Goal: Task Accomplishment & Management: Manage account settings

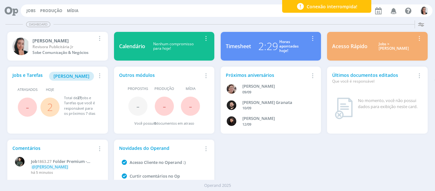
scroll to position [35, 0]
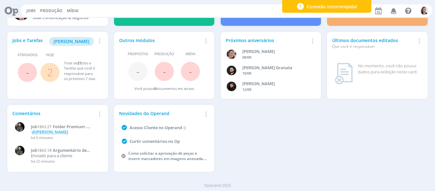
click at [273, 128] on div "Jobs e Tarefas Minha Pauta Remover Card Atrasados - Hoje 2 Total de 27 Jobs e T…" at bounding box center [217, 102] width 426 height 146
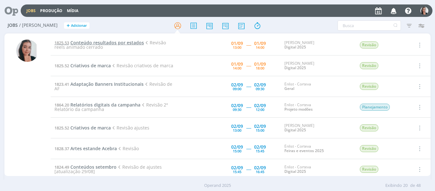
click at [121, 43] on span "Conteúdo resultados por estados" at bounding box center [106, 42] width 73 height 6
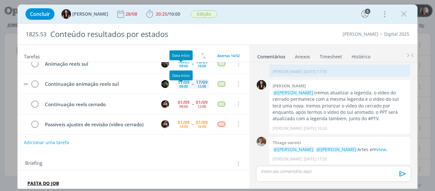
scroll to position [64, 0]
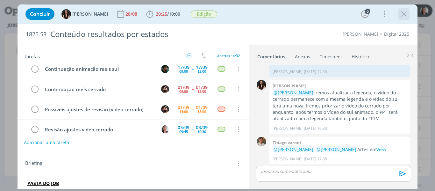
click at [402, 13] on icon "dialog" at bounding box center [404, 14] width 10 height 10
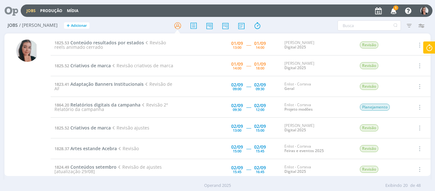
click at [394, 11] on icon "button" at bounding box center [393, 10] width 11 height 11
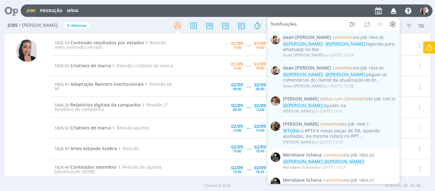
click at [394, 11] on icon "button" at bounding box center [393, 10] width 11 height 11
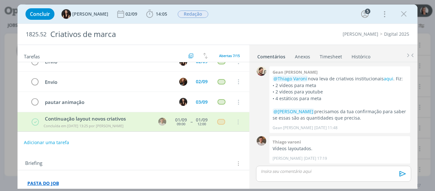
scroll to position [1, 0]
click at [145, 15] on icon "dialog" at bounding box center [150, 14] width 10 height 10
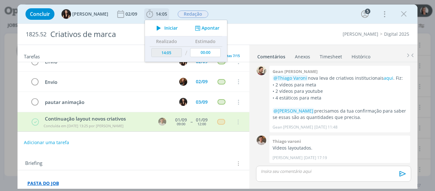
click at [156, 25] on icon "dialog" at bounding box center [158, 28] width 11 height 8
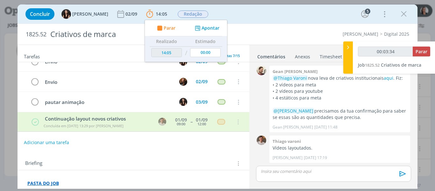
type input "00:03:35"
drag, startPoint x: 344, startPoint y: 52, endPoint x: 362, endPoint y: 68, distance: 24.4
click at [344, 52] on div at bounding box center [348, 57] width 10 height 32
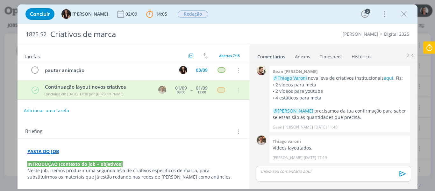
scroll to position [64, 0]
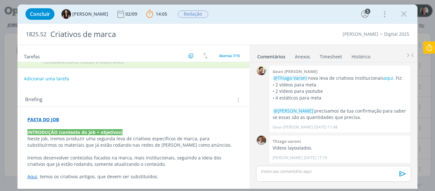
click at [72, 119] on p "PASTA DO JOB" at bounding box center [133, 119] width 212 height 6
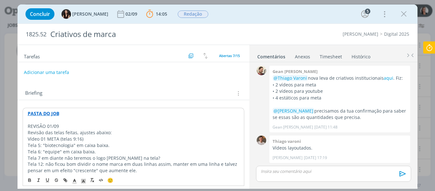
scroll to position [101, 0]
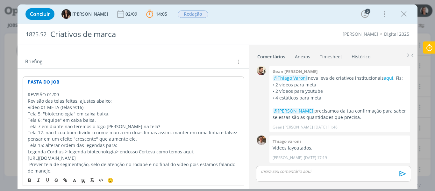
click at [52, 94] on p "REVISÃO 01/09" at bounding box center [134, 94] width 212 height 6
click at [68, 101] on p "Revisão das telas feitas, ajustes abaixo:" at bounding box center [134, 101] width 212 height 6
click at [88, 100] on p "Revisão das telas feitas, ajustes abaixo:" at bounding box center [134, 101] width 212 height 6
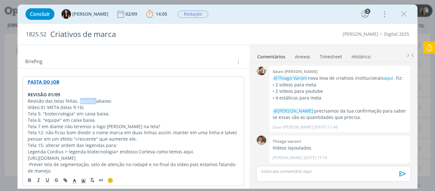
click at [88, 100] on p "Revisão das telas feitas, ajustes abaixo:" at bounding box center [134, 101] width 212 height 6
drag, startPoint x: 73, startPoint y: 110, endPoint x: 60, endPoint y: 103, distance: 14.7
click at [73, 110] on p "Tela 5: "biotecnologia" em caixa baixa." at bounding box center [134, 113] width 212 height 6
click at [53, 96] on strong "REVISÃO 01/09" at bounding box center [44, 94] width 32 height 6
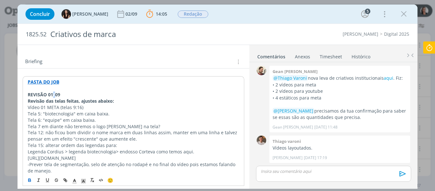
click at [53, 96] on strong "REVISÃO 01/09" at bounding box center [44, 94] width 32 height 6
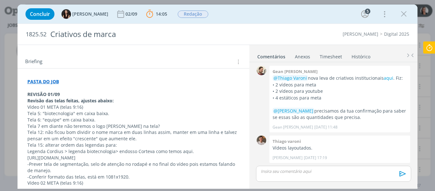
click at [64, 110] on p "Tela 5: "biotecnologia" em caixa baixa." at bounding box center [133, 113] width 212 height 6
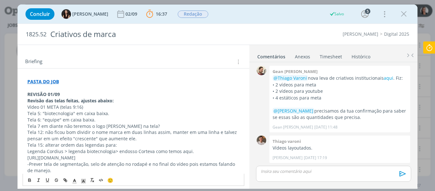
click at [53, 94] on strong "REVISÃO 01/09" at bounding box center [43, 94] width 32 height 6
click at [83, 180] on polyline "dialog" at bounding box center [83, 180] width 2 height 3
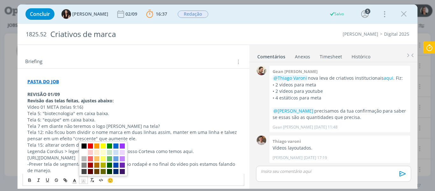
click at [83, 146] on span "dialog" at bounding box center [83, 145] width 5 height 5
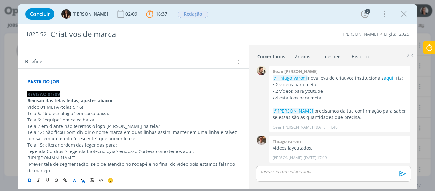
click at [74, 179] on polyline "dialog" at bounding box center [74, 180] width 2 height 3
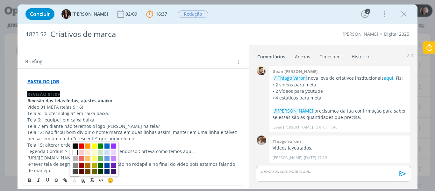
click at [76, 150] on span "dialog" at bounding box center [75, 152] width 5 height 5
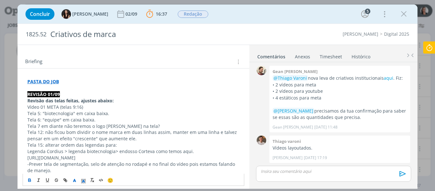
click at [77, 126] on p "Tela 7 em diante não teremos o logo Cordius na tela?" at bounding box center [133, 126] width 212 height 6
click at [123, 100] on p "Revisão das telas feitas, ajustes abaixo:" at bounding box center [133, 100] width 212 height 6
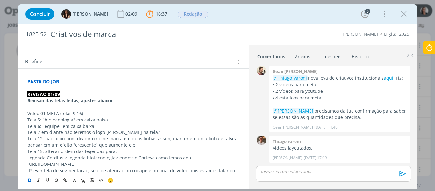
click at [73, 113] on p "Vídeo 01 META (telas 9:16)" at bounding box center [133, 113] width 212 height 6
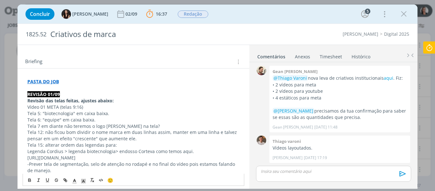
click at [28, 108] on p "Vídeo 01 META (telas 9:16)" at bounding box center [133, 107] width 212 height 6
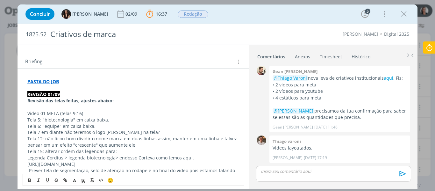
click at [32, 111] on p "Vídeo 01 META (telas 9:16)" at bounding box center [133, 113] width 212 height 6
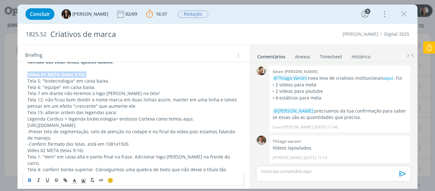
scroll to position [133, 0]
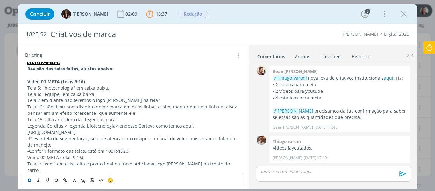
click at [62, 124] on p "Legenda Cordius > legenda biotecnologia> endosso Corteva como temos aqui." at bounding box center [133, 125] width 212 height 6
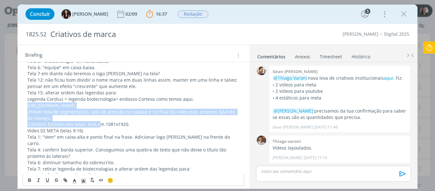
scroll to position [197, 0]
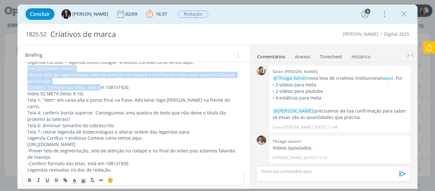
drag, startPoint x: 28, startPoint y: 131, endPoint x: 97, endPoint y: 105, distance: 74.2
click at [97, 72] on p "https://sobeae.sharepoint.com/sites/SOBEAE/Documentos%20Compartilhados/Forms/Al…" at bounding box center [133, 68] width 212 height 6
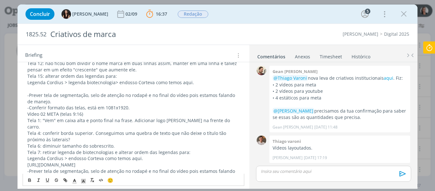
scroll to position [165, 0]
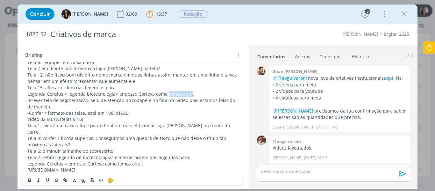
drag, startPoint x: 166, startPoint y: 92, endPoint x: 182, endPoint y: 99, distance: 17.7
click at [188, 91] on p "Legenda Cordius > legenda biotecnologia> endosso Corteva como temos aqui." at bounding box center [133, 94] width 212 height 6
click at [64, 180] on icon "dialog" at bounding box center [65, 179] width 5 height 5
paste input "https://sobeae.sharepoint.com/sites/SOBEAE/Documentos%20Compartilhados/Forms/Al…"
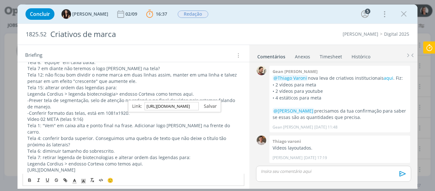
click at [215, 106] on link "dialog" at bounding box center [208, 106] width 18 height 6
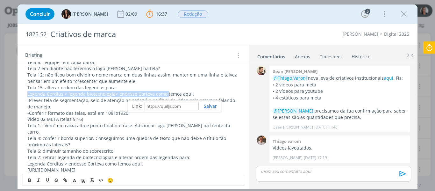
scroll to position [165, 0]
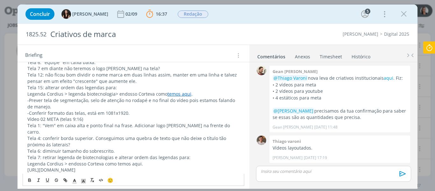
click at [149, 114] on p "-Conferir formato das telas, está em 1081x1920." at bounding box center [133, 113] width 212 height 6
click at [138, 114] on p "-Conferir formato das telas, está em 1081x1920." at bounding box center [133, 113] width 212 height 6
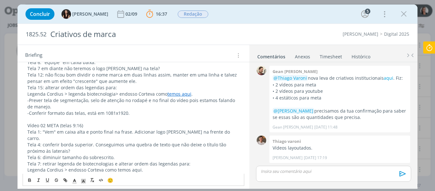
click at [70, 120] on p "dialog" at bounding box center [133, 119] width 212 height 6
click at [70, 123] on p "Vídeo 02 META (telas 9:16)" at bounding box center [133, 125] width 212 height 6
click at [87, 128] on p "Vídeo 02 META (telas 9:16)" at bounding box center [133, 125] width 212 height 6
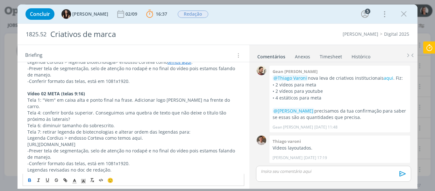
scroll to position [229, 0]
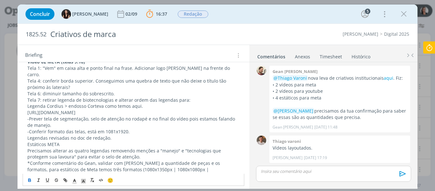
drag, startPoint x: 28, startPoint y: 104, endPoint x: 153, endPoint y: 145, distance: 131.9
click at [153, 115] on p "https://sobeae.sharepoint.com/sites/SOBEAE/Documentos%20Compartilhados/Forms/Al…" at bounding box center [133, 112] width 212 height 6
click at [154, 121] on p "-Prever tela de segmentação, selo de atenção no rodapé e no final do vídeo pois…" at bounding box center [133, 121] width 212 height 13
drag, startPoint x: 116, startPoint y: 100, endPoint x: 138, endPoint y: 97, distance: 22.8
click at [138, 103] on p "Legenda Cordius > endosso Corteva como temos aqui." at bounding box center [133, 106] width 212 height 6
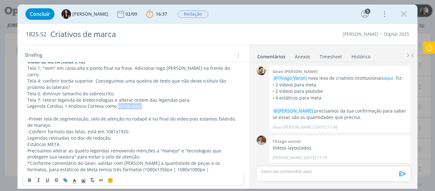
drag, startPoint x: 123, startPoint y: 99, endPoint x: 65, endPoint y: 182, distance: 101.3
click at [65, 182] on icon "dialog" at bounding box center [65, 179] width 5 height 5
type input "v"
paste input "https://sobeae.sharepoint.com/sites/SOBEAE/Documentos%20Compartilhados/Forms/Al…"
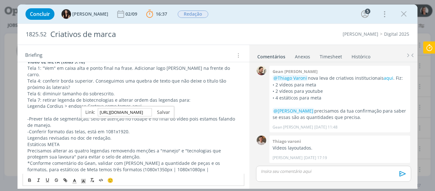
click at [165, 110] on link "dialog" at bounding box center [161, 112] width 18 height 6
click at [145, 109] on p "dialog" at bounding box center [133, 112] width 212 height 6
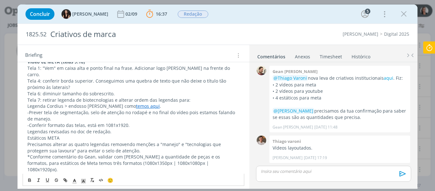
click at [147, 122] on p "-Conferir formato das telas, está em 1081x1920." at bounding box center [133, 125] width 212 height 6
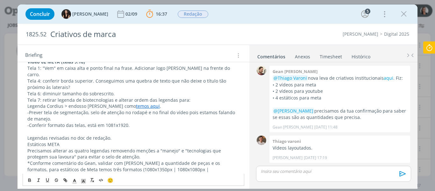
click at [109, 135] on p "Legendas revisadas no doc de redação." at bounding box center [133, 138] width 212 height 6
click at [79, 135] on p "Legendas revisadas no doc de redação." at bounding box center [133, 138] width 212 height 6
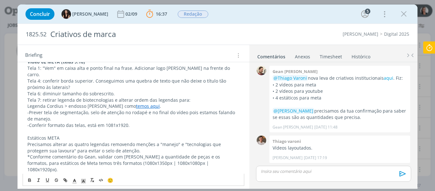
click at [206, 156] on p "*Conforme comentário do Gean, validar com Carlos a quantidade de peças e os for…" at bounding box center [133, 162] width 212 height 19
click at [52, 135] on p "Estáticos META" at bounding box center [133, 138] width 212 height 6
click at [72, 135] on p "Estáticos META" at bounding box center [133, 138] width 212 height 6
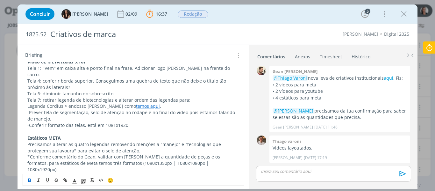
click at [87, 153] on p "*Conforme comentário do Gean, validar com Carlos a quantidade de peças e os for…" at bounding box center [133, 162] width 212 height 19
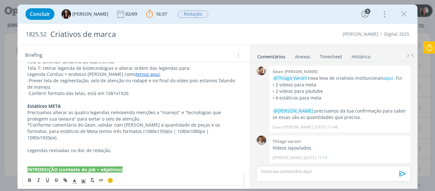
click at [130, 109] on p "Precisamos alterar as quatro legendas removendo menções a "manejo" e "tecnologi…" at bounding box center [133, 115] width 212 height 13
click at [129, 113] on p "Precisamos alterar as quatro legendas removendo menções a "manejo" e "tecnologi…" at bounding box center [133, 115] width 212 height 13
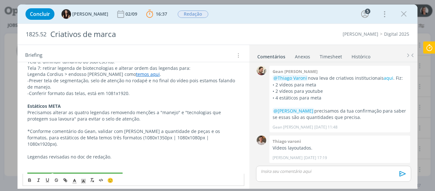
click at [123, 122] on p "dialog" at bounding box center [133, 125] width 212 height 6
click at [121, 147] on p "dialog" at bounding box center [133, 150] width 212 height 6
click at [102, 153] on p "Legendas revisadas no doc de redação." at bounding box center [133, 156] width 212 height 6
click at [110, 160] on p "dialog" at bounding box center [133, 163] width 212 height 6
drag, startPoint x: 76, startPoint y: 142, endPoint x: 107, endPoint y: 143, distance: 30.9
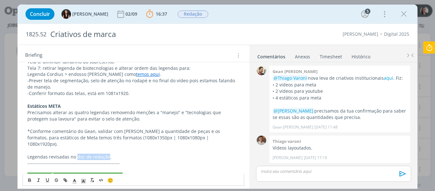
click at [107, 153] on p "Legendas revisadas no doc de redação." at bounding box center [133, 156] width 212 height 6
click at [65, 178] on icon "dialog" at bounding box center [64, 179] width 2 height 2
paste input "https://sobeae.sharepoint.com/:w:/s/SOBEAE/EekJZ4LbDO5AsJHmm2L3yo8BZ8aEAXNFY1kU…"
type input "https://sobeae.sharepoint.com/:w:/s/SOBEAE/EekJZ4LbDO5AsJHmm2L3yo8BZ8aEAXNFY1kU…"
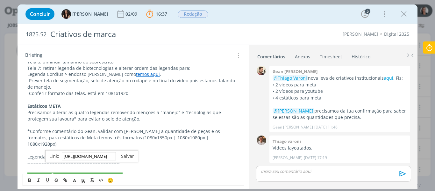
click at [126, 155] on link "dialog" at bounding box center [125, 156] width 18 height 6
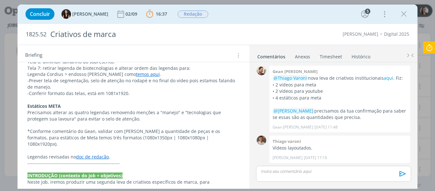
click at [264, 17] on div "Concluir Isabelle Silva 02/09 16:37 Parar Apontar Data * 01/09/2025 Horas * 00:…" at bounding box center [217, 13] width 390 height 15
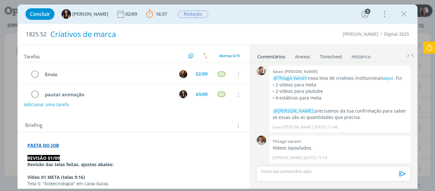
scroll to position [0, 0]
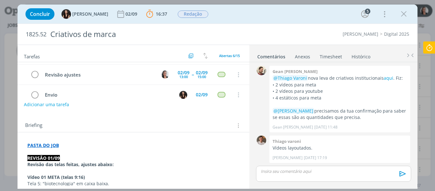
click at [235, 18] on div "Concluir Isabelle Silva 02/09 16:37 Parar Apontar Data * 01/09/2025 Horas * 00:…" at bounding box center [217, 13] width 390 height 15
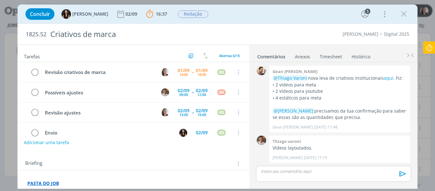
click at [431, 48] on icon at bounding box center [428, 47] width 11 height 12
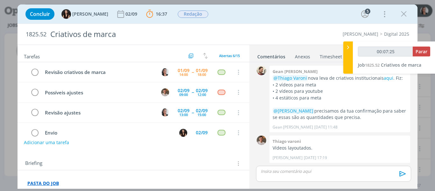
type input "00:07:26"
click at [423, 49] on span "Parar" at bounding box center [421, 51] width 12 height 6
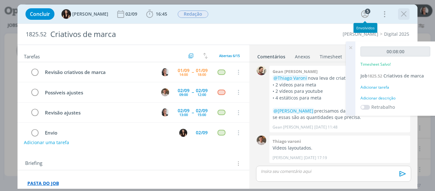
click at [402, 16] on icon "dialog" at bounding box center [404, 14] width 10 height 10
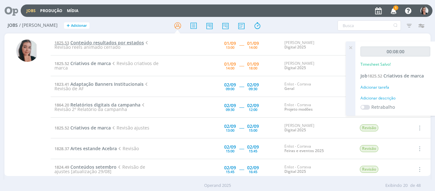
click at [115, 43] on span "Conteúdo resultados por estados" at bounding box center [106, 42] width 73 height 6
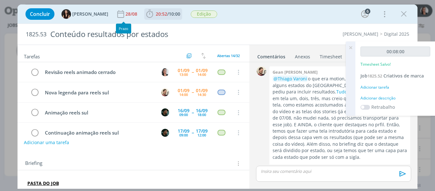
click at [145, 17] on icon "dialog" at bounding box center [150, 14] width 10 height 10
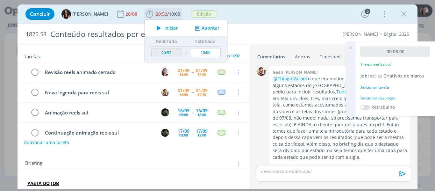
scroll to position [489, 0]
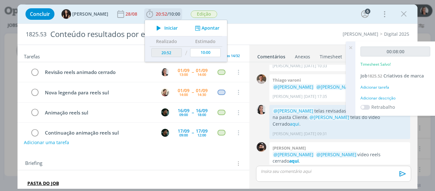
click at [155, 29] on icon "dialog" at bounding box center [158, 28] width 11 height 8
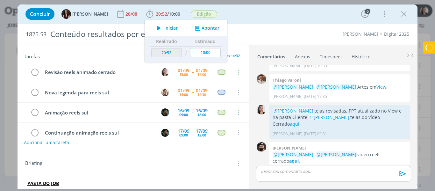
click at [273, 14] on div "Concluir Isabelle Silva 28/08 20:52 / 10:00 Iniciar Apontar Data * 01/09/2025 H…" at bounding box center [217, 13] width 390 height 15
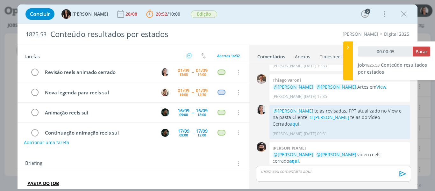
type input "00:00:06"
drag, startPoint x: 351, startPoint y: 49, endPoint x: 352, endPoint y: 57, distance: 8.1
click at [351, 49] on icon at bounding box center [348, 47] width 6 height 7
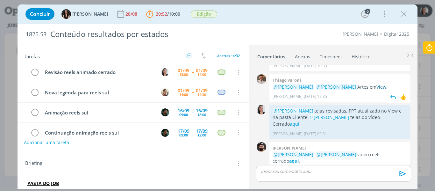
click at [379, 86] on link "View" at bounding box center [381, 87] width 10 height 6
click at [299, 121] on link "aqui" at bounding box center [295, 124] width 10 height 6
click at [52, 182] on strong "PASTA DO JOB" at bounding box center [42, 183] width 31 height 6
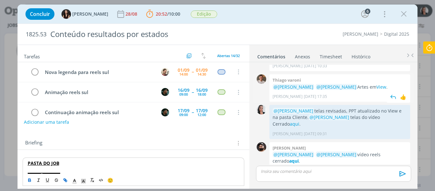
scroll to position [32, 0]
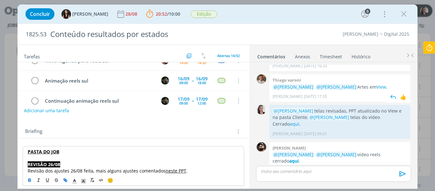
click at [382, 89] on p "@Isabelle Silva @Caroline Pieczarka Artes em View ." at bounding box center [339, 87] width 134 height 6
click at [378, 87] on link "View" at bounding box center [381, 87] width 10 height 6
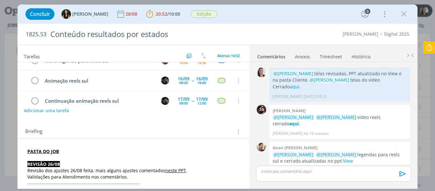
click at [424, 47] on icon at bounding box center [428, 47] width 11 height 12
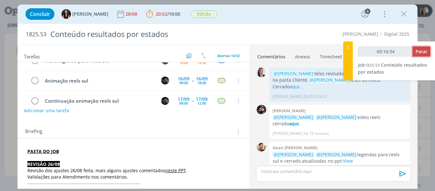
click at [427, 48] on button "Parar" at bounding box center [420, 51] width 17 height 10
type input "00:17:00"
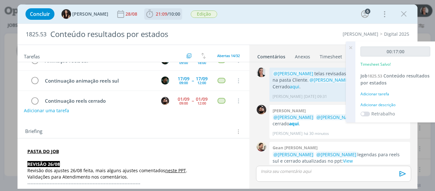
click at [145, 17] on icon "dialog" at bounding box center [150, 14] width 10 height 10
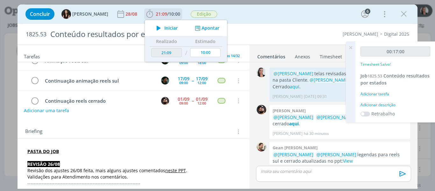
click at [154, 24] on icon "dialog" at bounding box center [158, 28] width 11 height 8
click at [261, 11] on div "Concluir Isabelle Silva 28/08 21:09 / 10:00 Iniciar Apontar Data * 01/09/2025 H…" at bounding box center [217, 13] width 390 height 15
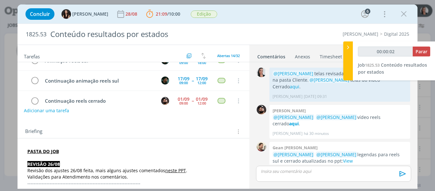
type input "00:00:03"
click at [348, 45] on icon at bounding box center [348, 47] width 6 height 7
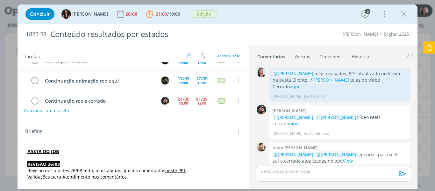
scroll to position [0, 0]
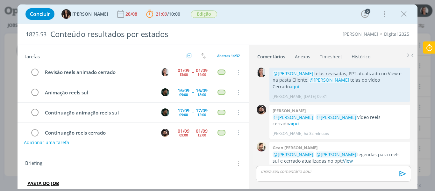
click at [343, 157] on link "View" at bounding box center [348, 160] width 10 height 6
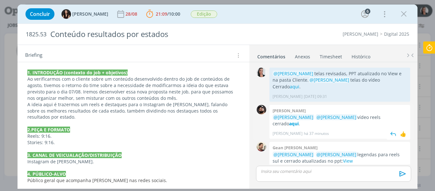
scroll to position [612, 0]
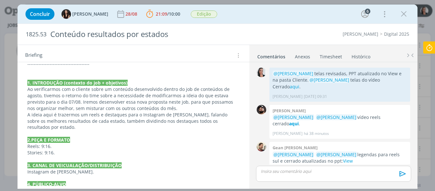
click at [278, 16] on div "Concluir Isabelle Silva 28/08 21:09 / 10:00 Parar Apontar Data * 01/09/2025 Hor…" at bounding box center [217, 13] width 390 height 15
click at [227, 12] on div "Concluir Isabelle Silva 28/08 21:09 / 10:00 Parar Apontar Data * 01/09/2025 Hor…" at bounding box center [217, 13] width 390 height 15
click at [249, 13] on div "Concluir Isabelle Silva 28/08 21:09 / 10:00 Parar Apontar Data * 01/09/2025 Hor…" at bounding box center [217, 13] width 390 height 15
click at [298, 120] on strong "aqui" at bounding box center [294, 123] width 10 height 6
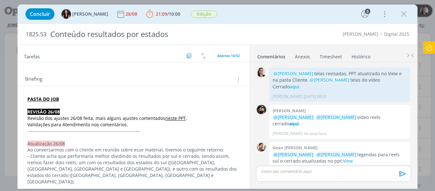
scroll to position [95, 0]
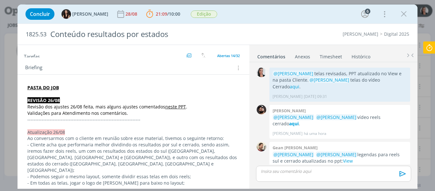
click at [79, 86] on p "PASTA DO JOB" at bounding box center [133, 87] width 212 height 6
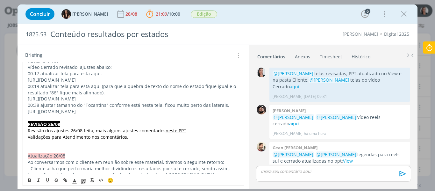
scroll to position [76, 0]
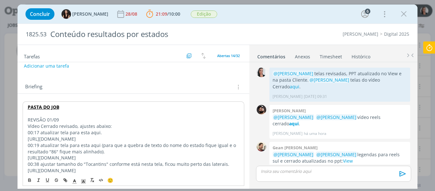
click at [42, 122] on p "REVISÃO 01/09" at bounding box center [134, 119] width 212 height 6
click at [81, 181] on icon "dialog" at bounding box center [83, 181] width 6 height 6
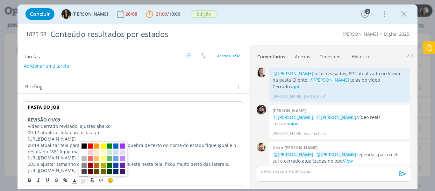
click at [84, 146] on span "dialog" at bounding box center [83, 145] width 5 height 5
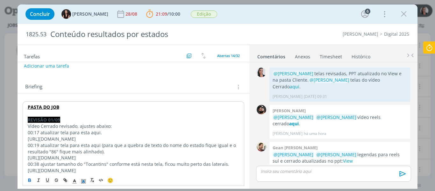
drag, startPoint x: 75, startPoint y: 179, endPoint x: 75, endPoint y: 170, distance: 9.2
click at [75, 179] on icon "dialog" at bounding box center [75, 181] width 6 height 6
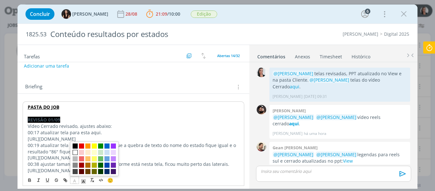
click at [75, 151] on span "dialog" at bounding box center [75, 152] width 5 height 5
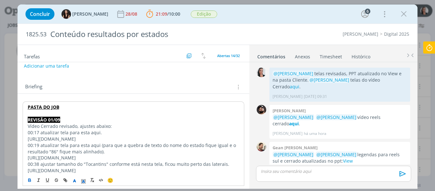
click at [97, 125] on p "Vídeo Cerrado revisado, ajustes abaixo:" at bounding box center [134, 126] width 212 height 6
click at [98, 137] on p "https://sobeae.sharepoint.com/sites/SOBEAE/Documentos%20Compartilhados/Forms/Al…" at bounding box center [134, 139] width 212 height 6
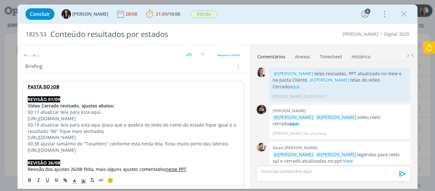
scroll to position [108, 0]
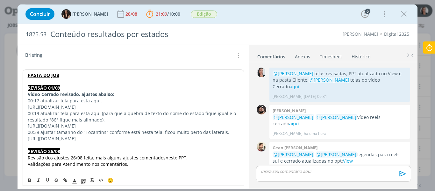
drag, startPoint x: 28, startPoint y: 107, endPoint x: 169, endPoint y: 163, distance: 151.8
click at [169, 110] on p "https://sobeae.sharepoint.com/sites/SOBEAE/Documentos%20Compartilhados/Forms/Al…" at bounding box center [134, 107] width 212 height 6
drag, startPoint x: 79, startPoint y: 101, endPoint x: 98, endPoint y: 101, distance: 18.8
click at [98, 101] on p "00:17 atualizar tela para esta aqui." at bounding box center [134, 100] width 212 height 6
click at [67, 178] on icon "dialog" at bounding box center [65, 179] width 5 height 5
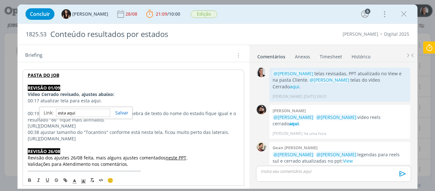
paste input "https://sobeae.sharepoint.com/sites/SOBEAE/Documentos%20Compartilhados/Forms/Al…"
click at [123, 112] on link "dialog" at bounding box center [119, 112] width 18 height 6
click at [104, 109] on p "dialog" at bounding box center [134, 107] width 212 height 6
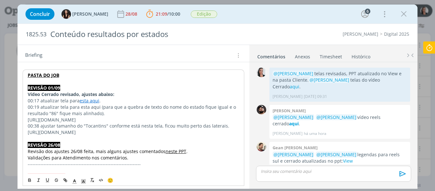
click at [73, 109] on p "00:19 atualizar tela para esta aqui (para que a quebra de texto do nome do esta…" at bounding box center [134, 110] width 212 height 13
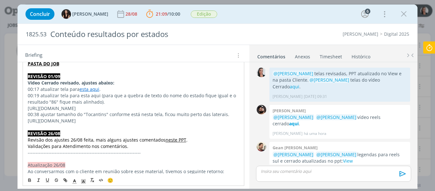
scroll to position [140, 0]
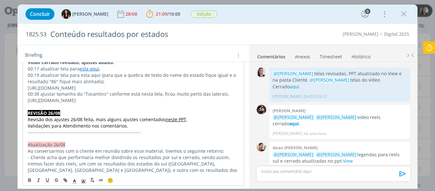
drag, startPoint x: 28, startPoint y: 118, endPoint x: 164, endPoint y: 143, distance: 138.0
click at [164, 91] on p "https://sobeae.sharepoint.com/sites/SOBEAE/Documentos%20Compartilhados/Forms/Al…" at bounding box center [134, 88] width 212 height 6
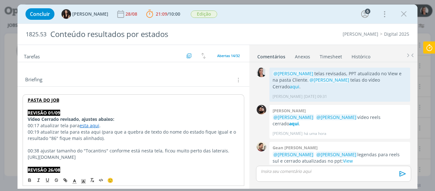
scroll to position [76, 0]
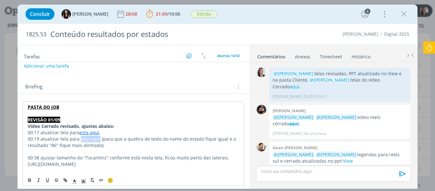
drag, startPoint x: 80, startPoint y: 137, endPoint x: 97, endPoint y: 136, distance: 17.9
click at [97, 136] on p "00:19 atualizar tela para esta aqui (para que a quebra de texto do nome do esta…" at bounding box center [134, 142] width 212 height 13
click at [66, 179] on icon "dialog" at bounding box center [65, 179] width 5 height 5
paste input "https://sobeae.sharepoint.com/sites/SOBEAE/Documentos%20Compartilhados/Forms/Al…"
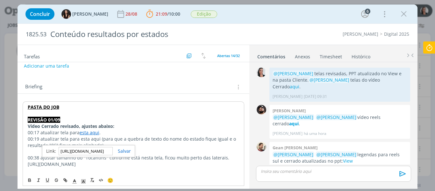
click at [126, 150] on link "dialog" at bounding box center [122, 151] width 18 height 6
click at [124, 148] on p "00:19 atualizar tela para esta aqui (para que a quebra de texto do nome do esta…" at bounding box center [134, 142] width 212 height 13
click at [124, 150] on p "dialog" at bounding box center [134, 151] width 212 height 6
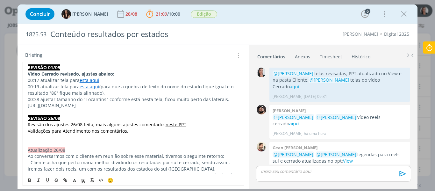
scroll to position [140, 0]
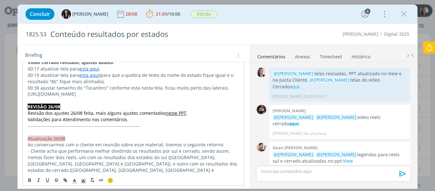
drag, startPoint x: 28, startPoint y: 126, endPoint x: 176, endPoint y: 148, distance: 149.3
click at [177, 97] on p "https://sobeae.sharepoint.com/sites/SOBEAE/Documentos%20Compartilhados/Forms/Al…" at bounding box center [134, 94] width 212 height 6
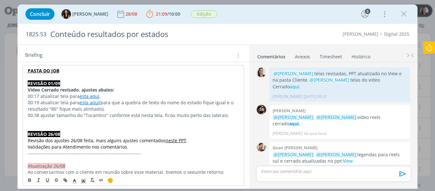
scroll to position [76, 0]
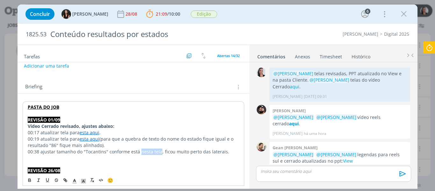
drag, startPoint x: 139, startPoint y: 150, endPoint x: 157, endPoint y: 150, distance: 18.1
click at [157, 150] on p "00:38 ajustar tamanho do "Tocantins" conforme está nesta tela, ficou muito pert…" at bounding box center [134, 151] width 212 height 6
click at [64, 178] on icon "dialog" at bounding box center [65, 179] width 5 height 5
paste input "https://sobeae.sharepoint.com/sites/SOBEAE/Documentos%20Compartilhados/Forms/Al…"
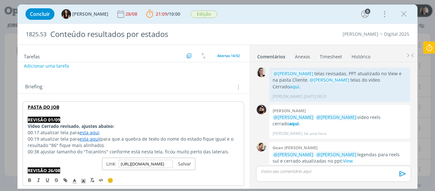
type input "https://sobeae.sharepoint.com/sites/SOBEAE/Documentos%20Compartilhados/Forms/Al…"
drag, startPoint x: 189, startPoint y: 164, endPoint x: 178, endPoint y: 161, distance: 11.4
click at [189, 164] on link "dialog" at bounding box center [182, 163] width 18 height 6
click at [159, 158] on p "dialog" at bounding box center [134, 157] width 212 height 6
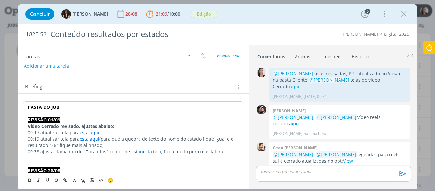
click at [289, 173] on p "dialog" at bounding box center [333, 171] width 144 height 6
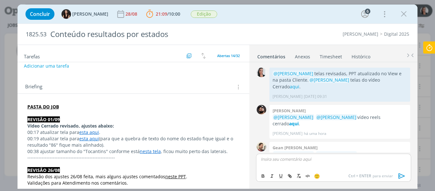
scroll to position [538, 0]
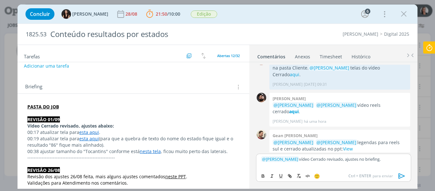
click at [390, 164] on div "﻿ @ Isabelle Silva ﻿ vídeo Cerrado revisado, ajustes no briefing." at bounding box center [333, 161] width 155 height 16
click at [387, 160] on p "﻿ @ Isabelle Silva ﻿ vídeo Cerrado revisado, ajustes no briefing." at bounding box center [333, 159] width 144 height 6
click at [325, 164] on p "﻿ @ Isabelle Silva ﻿ vídeo Cerrado revisado, ajustes no briefing. Validar com c…" at bounding box center [333, 161] width 144 height 12
click at [378, 164] on p "﻿ @ Isabelle Silva ﻿ vídeo Cerrado revisado, ajustes no briefing. Validar com c…" at bounding box center [333, 161] width 144 height 12
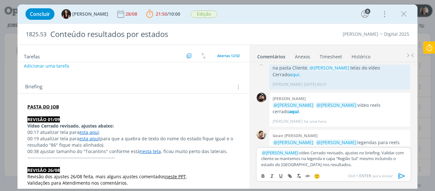
click at [341, 164] on p "﻿ @ Isabelle Silva ﻿ vídeo Cerrado revisado, ajustes no briefing. Validar com c…" at bounding box center [333, 158] width 144 height 17
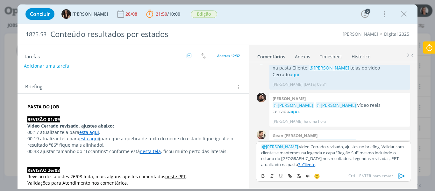
click at [160, 141] on p "00:19 atualizar tela para esta aqui (para que a quebra de texto do nome do esta…" at bounding box center [133, 141] width 212 height 13
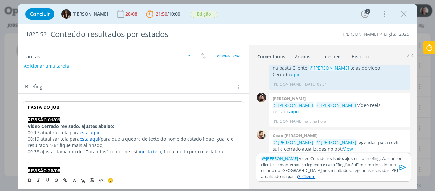
click at [178, 151] on p "00:38 ajustar tamanho do "Tocantins" conforme está nesta tela , ficou muito per…" at bounding box center [134, 151] width 212 height 6
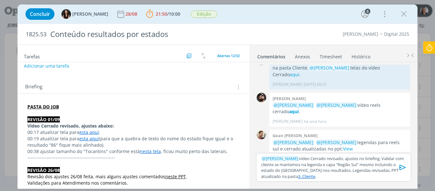
click at [376, 162] on p "﻿ @ Isabelle Silva ﻿ vídeo Cerrado revisado, ajustes no briefing. Validar com c…" at bounding box center [333, 167] width 144 height 24
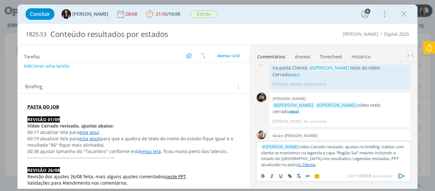
scroll to position [550, 0]
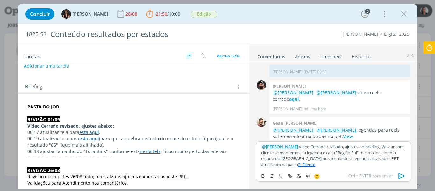
click at [375, 162] on p "﻿ @ Isabelle Silva ﻿ vídeo Cerrado revisado, ajustes no briefing. Validar com c…" at bounding box center [333, 155] width 144 height 24
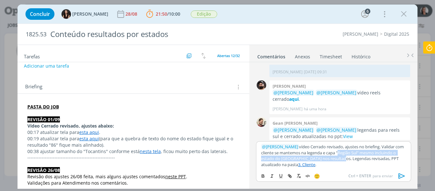
click at [338, 156] on p "﻿ @ Isabelle Silva ﻿ vídeo Cerrado revisado, ajustes no briefing. Validar com c…" at bounding box center [333, 155] width 144 height 24
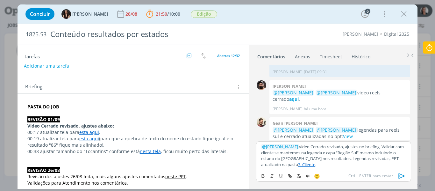
click at [337, 164] on p "﻿ @ Isabelle Silva ﻿ vídeo Cerrado revisado, ajustes no briefing. Validar com c…" at bounding box center [333, 155] width 144 height 24
click at [331, 158] on p "﻿ @ Isabelle Silva ﻿ vídeo Cerrado revisado, ajustes no briefing. Validar com c…" at bounding box center [333, 155] width 144 height 24
click at [332, 159] on p "﻿ @ Isabelle Silva ﻿ vídeo Cerrado revisado, ajustes no briefing. Validar com c…" at bounding box center [333, 155] width 144 height 24
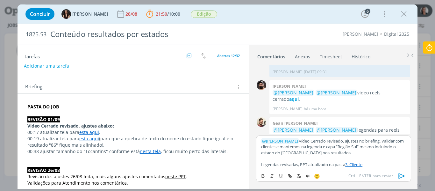
click at [327, 159] on p "dialog" at bounding box center [333, 158] width 144 height 6
drag, startPoint x: 400, startPoint y: 177, endPoint x: 324, endPoint y: 121, distance: 94.0
click at [400, 177] on icon "dialog" at bounding box center [402, 176] width 10 height 10
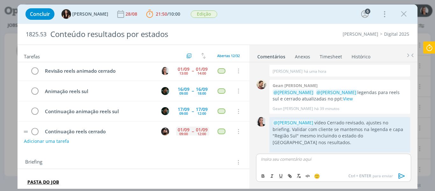
scroll to position [0, 0]
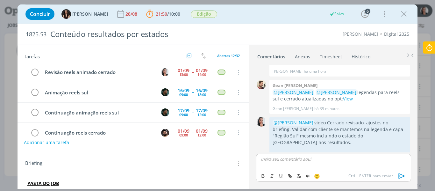
click at [229, 12] on div "Concluir Isabelle Silva 28/08 21:50 / 10:00 Parar Apontar Data * 01/09/2025 Hor…" at bounding box center [217, 13] width 390 height 15
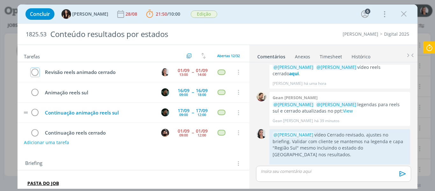
click at [36, 71] on icon "dialog" at bounding box center [35, 72] width 9 height 10
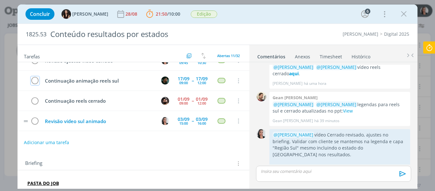
scroll to position [64, 0]
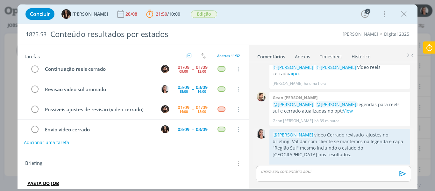
click at [400, 175] on icon "dialog" at bounding box center [402, 178] width 7 height 6
click at [388, 154] on link "Editar" at bounding box center [381, 159] width 50 height 10
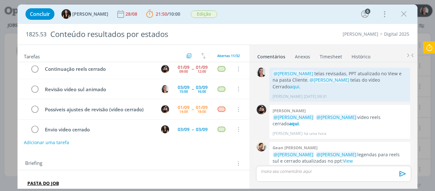
scroll to position [563, 0]
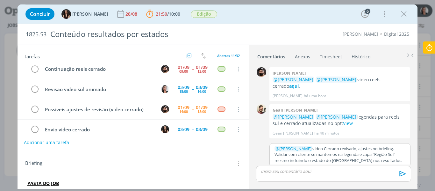
click at [306, 145] on p "﻿ @ Isabelle Silva ﻿ vídeo Cerrado revisado, ajustes no briefing. Validar com c…" at bounding box center [339, 153] width 130 height 17
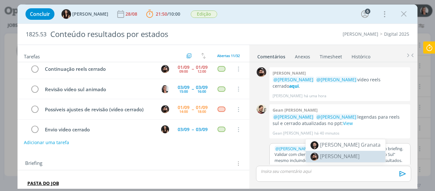
drag, startPoint x: 346, startPoint y: 157, endPoint x: 352, endPoint y: 157, distance: 6.4
click at [346, 157] on span "[PERSON_NAME]" at bounding box center [339, 155] width 39 height 7
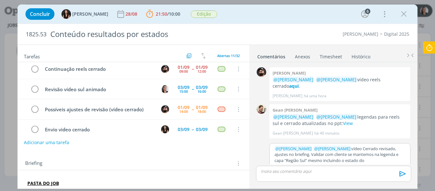
click at [400, 171] on button "Salvar" at bounding box center [400, 175] width 14 height 8
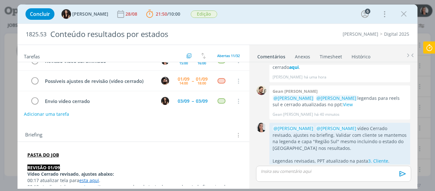
scroll to position [0, 0]
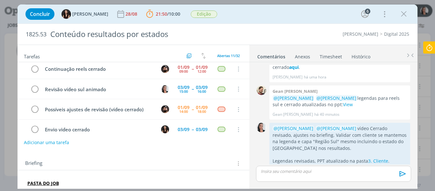
click at [427, 49] on icon at bounding box center [428, 47] width 11 height 12
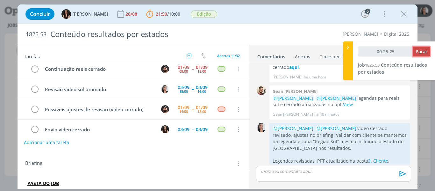
click at [427, 49] on button "Parar" at bounding box center [420, 51] width 17 height 10
type input "00:26:00"
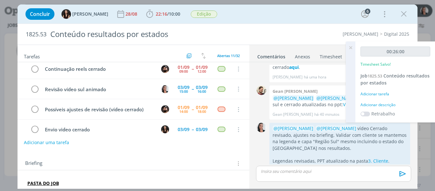
click at [380, 105] on div "Adicionar descrição" at bounding box center [395, 105] width 70 height 6
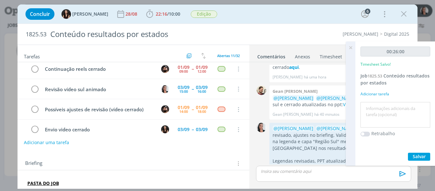
click at [384, 107] on textarea at bounding box center [395, 114] width 66 height 23
type textarea "revisão vídeo Cerrado + legendas no PPT"
drag, startPoint x: 414, startPoint y: 157, endPoint x: 412, endPoint y: 150, distance: 6.4
click at [415, 157] on span "Salvar" at bounding box center [418, 156] width 13 height 6
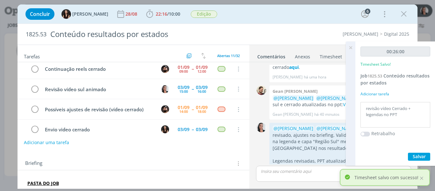
drag, startPoint x: 351, startPoint y: 47, endPoint x: 346, endPoint y: 51, distance: 6.4
click at [351, 47] on icon at bounding box center [350, 47] width 11 height 12
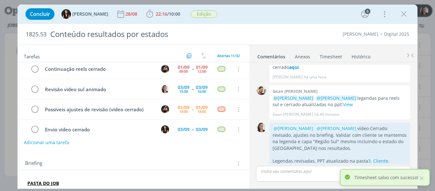
click at [339, 56] on link "Timesheet" at bounding box center [330, 55] width 23 height 9
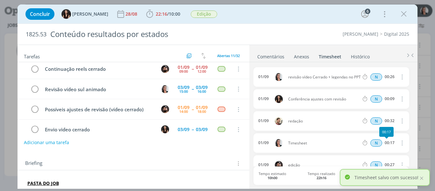
click at [398, 142] on icon "dialog" at bounding box center [401, 143] width 7 height 8
click at [376, 133] on link "Editar" at bounding box center [384, 132] width 50 height 10
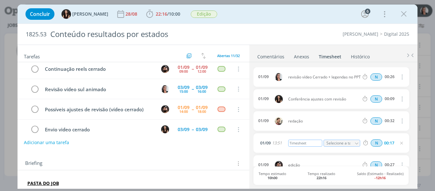
click at [304, 142] on div "Timesheet" at bounding box center [305, 142] width 34 height 7
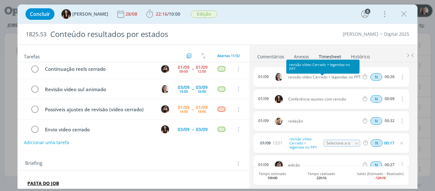
click at [275, 59] on link "Comentários" at bounding box center [271, 55] width 28 height 9
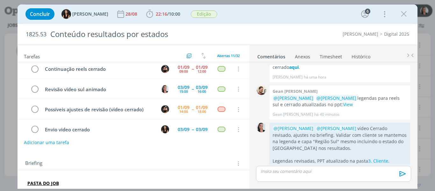
click at [323, 54] on link "Timesheet" at bounding box center [330, 55] width 23 height 9
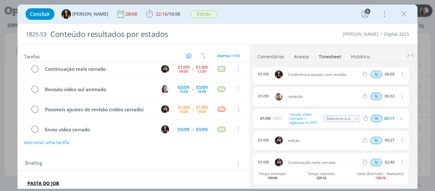
scroll to position [32, 0]
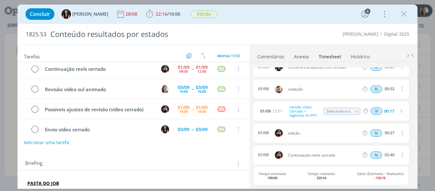
click at [272, 56] on link "Comentários" at bounding box center [271, 55] width 28 height 9
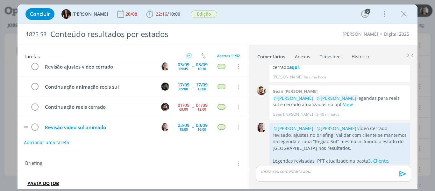
scroll to position [0, 0]
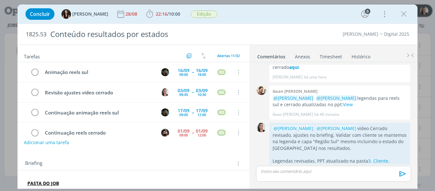
click at [254, 14] on div "Concluir Isabelle Silva 28/08 22:16 / 10:00 Iniciar Apontar Data * 01/09/2025 H…" at bounding box center [217, 13] width 390 height 15
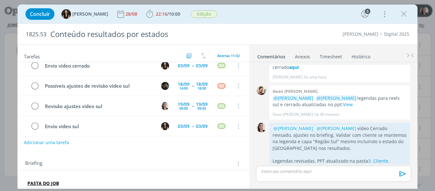
scroll to position [191, 0]
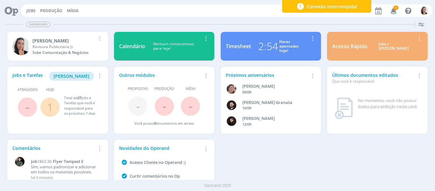
drag, startPoint x: 0, startPoint y: 0, endPoint x: 392, endPoint y: 12, distance: 392.5
click at [392, 12] on icon "button" at bounding box center [393, 10] width 11 height 11
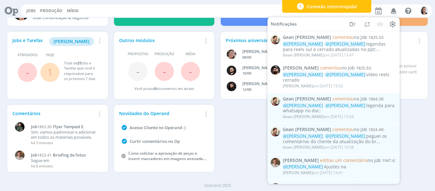
click at [392, 12] on icon "button" at bounding box center [393, 10] width 11 height 11
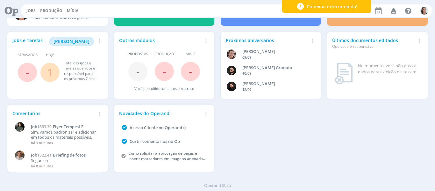
click at [58, 155] on span "Briefing de fotos" at bounding box center [69, 155] width 33 height 6
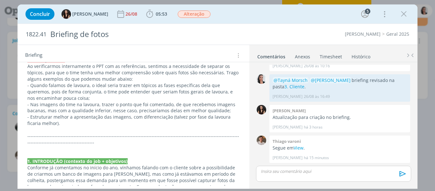
scroll to position [127, 0]
click at [403, 13] on icon "dialog" at bounding box center [404, 14] width 10 height 10
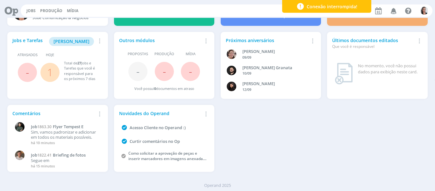
click at [331, 133] on div "Jobs e Tarefas Minha Pauta Remover Card Atrasados - Hoje 1 Total de 27 Jobs e T…" at bounding box center [217, 102] width 426 height 146
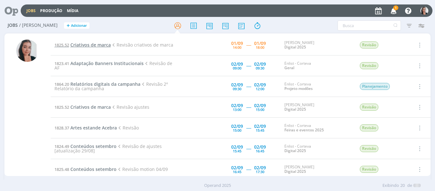
click at [99, 42] on span "Criativos de marca" at bounding box center [90, 45] width 40 height 6
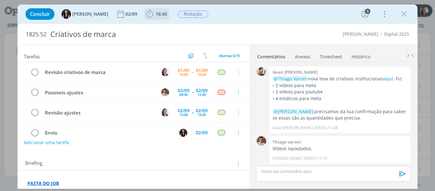
scroll to position [1, 0]
click at [145, 15] on icon "dialog" at bounding box center [150, 14] width 10 height 10
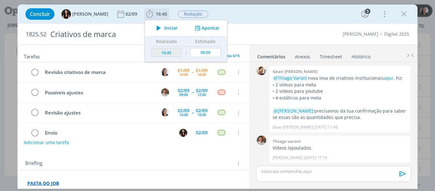
click at [153, 26] on icon "dialog" at bounding box center [158, 28] width 11 height 8
click at [231, 11] on div "Concluir Isabelle Silva 02/09 16:45 Parar Apontar Data * 01/09/2025 Horas * 00:…" at bounding box center [217, 13] width 390 height 15
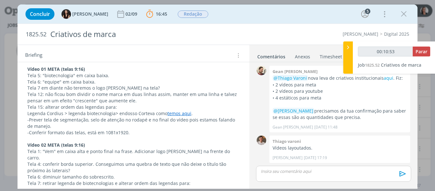
scroll to position [159, 0]
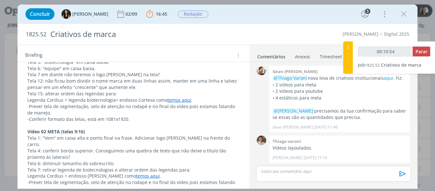
click at [70, 81] on p "Tela 12: não ficou bom dividir o nome marca em duas linhas assim, manter em uma…" at bounding box center [133, 84] width 212 height 13
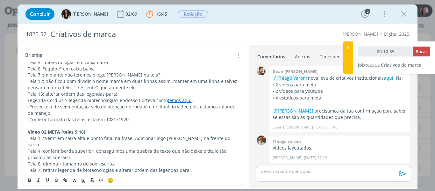
click at [206, 84] on p "Tela 12: não ficou bom dividir o nome marca em duas linhas assim, manter em uma…" at bounding box center [134, 84] width 212 height 13
click at [130, 87] on p "Tela 12: não ficou bom dividir o nome marca em duas linhas assim, manter em uma…" at bounding box center [134, 84] width 212 height 13
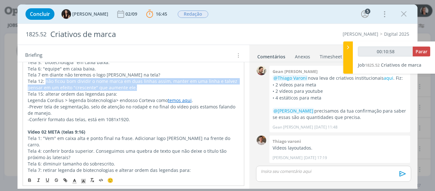
drag, startPoint x: 136, startPoint y: 87, endPoint x: 45, endPoint y: 81, distance: 91.5
click at [45, 81] on p "Tela 12: não ficou bom dividir o nome marca em duas linhas assim, manter em uma…" at bounding box center [134, 84] width 212 height 13
copy p "não ficou bom dividir o nome marca em duas linhas assim, manter em uma linha e …"
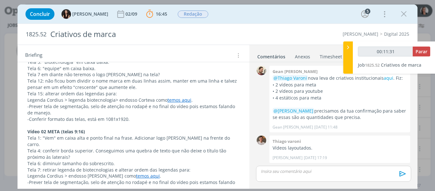
click at [168, 101] on link "temos aqui" at bounding box center [179, 100] width 24 height 6
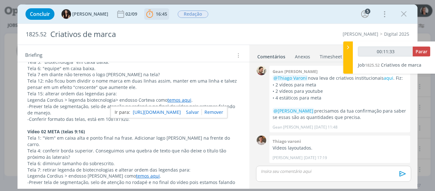
type input "00:11:34"
click at [347, 51] on div at bounding box center [348, 57] width 10 height 32
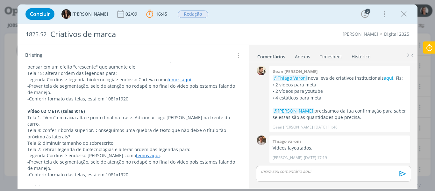
scroll to position [191, 0]
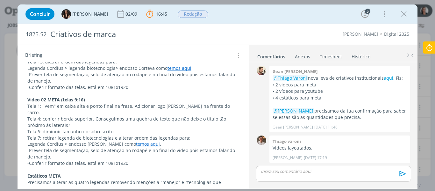
click at [92, 115] on p "Tela 4: conferir borda superior. Conseguimos uma quebra de texto que não deixe …" at bounding box center [133, 121] width 212 height 13
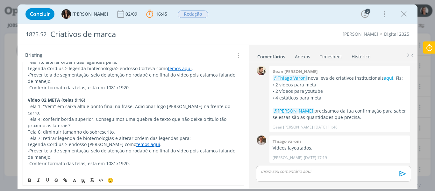
click at [80, 116] on p "Tela 4: conferir borda superior. Conseguimos uma quebra de texto que não deixe …" at bounding box center [134, 122] width 212 height 13
drag, startPoint x: 132, startPoint y: 104, endPoint x: 227, endPoint y: 105, distance: 95.1
click at [227, 105] on p "Tela 1: "Vem" em caixa alta e ponto final na frase. Adicionar logo Cordius na f…" at bounding box center [134, 109] width 212 height 13
copy p "Adicionar logo Cordius na frente do carro."
click at [120, 128] on p "Tela 6: diminuir tamanho do sobrescrito." at bounding box center [133, 131] width 212 height 6
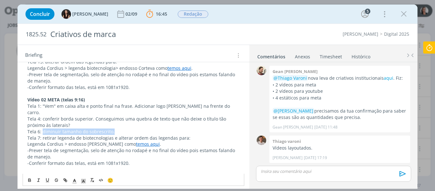
drag, startPoint x: 114, startPoint y: 127, endPoint x: 41, endPoint y: 125, distance: 72.3
click at [41, 128] on p "Tela 6: diminuir tamanho do sobrescrito." at bounding box center [133, 131] width 212 height 6
copy p "diminuir tamanho do sobrescrito."
click at [77, 147] on p "-Prever tela de segmentação, selo de atenção no rodapé e no final do vídeo pois…" at bounding box center [133, 153] width 212 height 13
click at [31, 141] on p "Legenda Cordius > endosso Corteva como temos aqui ." at bounding box center [133, 144] width 212 height 6
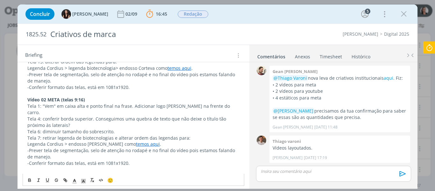
click at [60, 141] on p "Legenda Cordius > endosso Corteva como temos aqui ." at bounding box center [133, 144] width 212 height 6
click at [168, 135] on p "Tela 7: retirar legenda de biotecnologias e alterar ordem das legendas para:" at bounding box center [133, 138] width 212 height 6
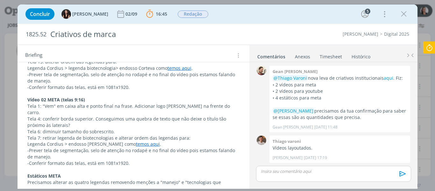
click at [42, 135] on p "Tela 7: retirar legenda de biotecnologias e alterar ordem das legendas para:" at bounding box center [133, 138] width 212 height 6
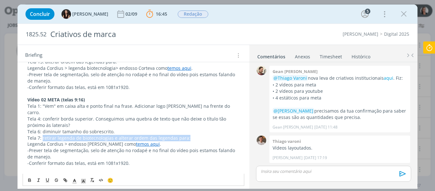
drag, startPoint x: 41, startPoint y: 131, endPoint x: 224, endPoint y: 132, distance: 182.6
click at [224, 135] on p "Tela 7: retirar legenda de biotecnologias e alterar ordem das legendas para:" at bounding box center [133, 138] width 212 height 6
copy p "retirar legenda de biotecnologias e alterar ordem das legendas para:"
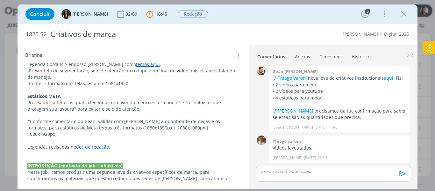
scroll to position [286, 0]
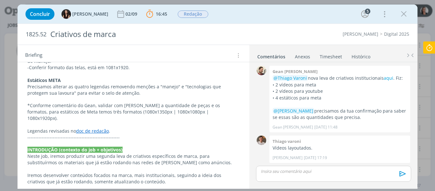
click at [203, 103] on p "*Conforme comentário do Gean, validar com Carlos a quantidade de peças e os for…" at bounding box center [133, 111] width 212 height 19
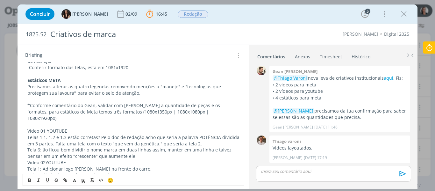
click at [62, 128] on p "Vídeo 01 YOUTUBE" at bounding box center [133, 131] width 212 height 6
click at [135, 146] on p "Tela 6: ão ficou bom dividir o nome marca em duas linhas assim, manter em uma l…" at bounding box center [133, 152] width 212 height 13
click at [57, 165] on p "Vídeo 02YOUTUBE" at bounding box center [133, 168] width 212 height 6
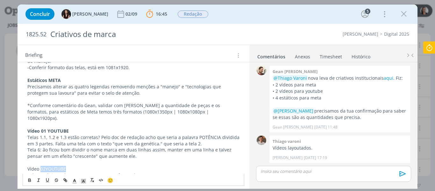
click at [57, 165] on p "Vídeo 02YOUTUBE" at bounding box center [133, 168] width 212 height 6
click at [57, 165] on strong "Vídeo 02YOUTUBE" at bounding box center [47, 168] width 40 height 6
click at [46, 165] on strong "Vídeo 02YOUTUBE" at bounding box center [47, 168] width 40 height 6
click at [61, 146] on p "Tela 6: ão ficou bom dividir o nome marca em duas linhas assim, manter em uma l…" at bounding box center [133, 152] width 212 height 13
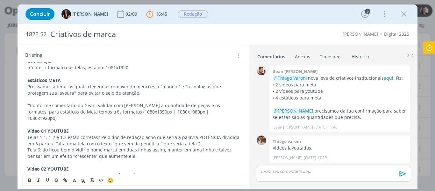
click at [43, 146] on p "Tela 6: ão ficou bom dividir o nome marca em duas linhas assim, manter em uma l…" at bounding box center [133, 152] width 212 height 13
click at [100, 146] on p "Tela 6: não ficou bom dividir o nome marca em duas linhas assim, manter em uma …" at bounding box center [133, 152] width 212 height 13
click at [231, 16] on div "Concluir Isabelle Silva 02/09 16:45 Parar Apontar Data * 01/09/2025 Horas * 00:…" at bounding box center [217, 13] width 390 height 15
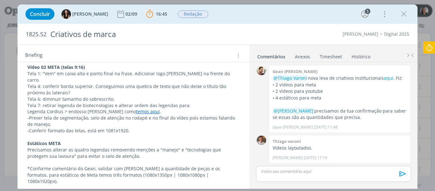
scroll to position [223, 0]
click at [117, 159] on p "dialog" at bounding box center [133, 162] width 212 height 6
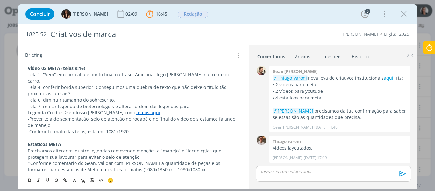
click at [116, 151] on p "Precisamos alterar as quatro legendas removendo menções a "manejo" e "tecnologi…" at bounding box center [134, 153] width 212 height 13
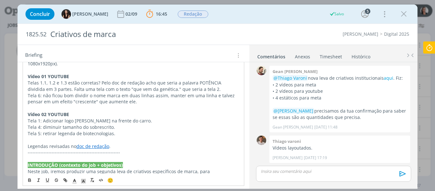
scroll to position [350, 0]
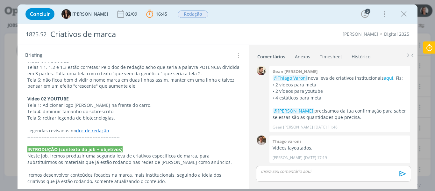
click at [275, 11] on div "Concluir Isabelle Silva 02/09 16:45 Parar Apontar Data * 01/09/2025 Horas * 00:…" at bounding box center [217, 13] width 390 height 15
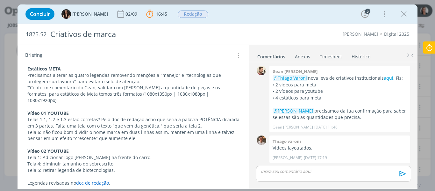
scroll to position [286, 0]
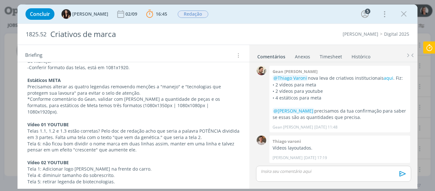
click at [203, 100] on p "*Conforme comentário do Gean, validar com Carlos a quantidade de peças e os for…" at bounding box center [133, 105] width 212 height 19
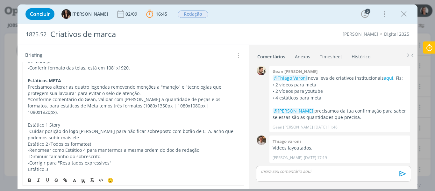
click at [54, 122] on p "Estático 1 Story" at bounding box center [134, 125] width 212 height 6
click at [53, 122] on p "Estático 1 Story" at bounding box center [134, 125] width 212 height 6
click at [52, 122] on p "Estático 1 Story" at bounding box center [134, 125] width 212 height 6
click at [49, 122] on p "Estático 1 Story" at bounding box center [134, 125] width 212 height 6
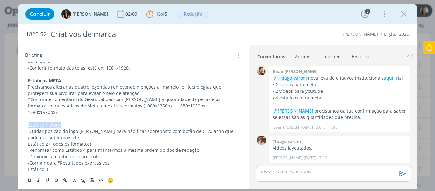
click at [50, 122] on p "Estático 1 Story" at bounding box center [134, 125] width 212 height 6
click at [78, 128] on p "-Cuidar posição do logo Cordius para não ficar sobreposto com botão de CTA, ach…" at bounding box center [134, 134] width 212 height 13
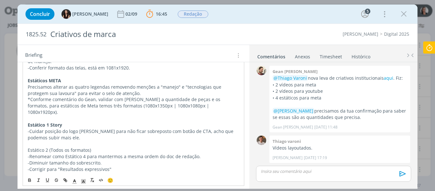
click at [56, 147] on p "Estático 2 (Todos os formatos)" at bounding box center [134, 150] width 212 height 6
click at [66, 153] on p "-Renomear como Estático 4 para mantermos a mesma ordem do doc de redação." at bounding box center [134, 156] width 212 height 6
click at [115, 166] on p "-Corrigir para "Resultados expressivos"" at bounding box center [134, 169] width 212 height 6
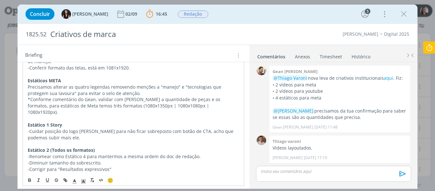
click at [37, 178] on p "Estático 3" at bounding box center [134, 181] width 212 height 6
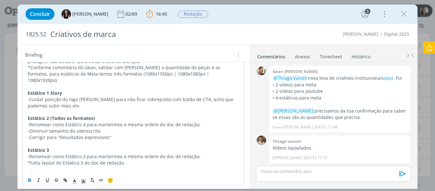
click at [53, 140] on p "dialog" at bounding box center [134, 143] width 212 height 6
click at [197, 153] on p "-Renomear como Estático 2 para mantermos a mesma ordem do doc de redação." at bounding box center [134, 156] width 212 height 6
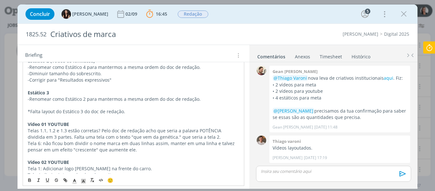
scroll to position [382, 0]
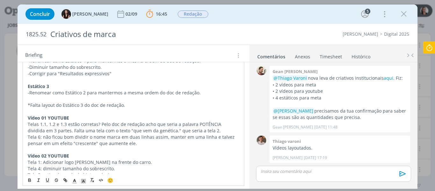
click at [82, 102] on p "*Falta layout do Estático 3 do doc de redação." at bounding box center [134, 105] width 212 height 6
click at [120, 102] on strong "*Falta layout do Estático 3 do doc de redação." at bounding box center [78, 105] width 101 height 6
click at [147, 102] on p "*Falta layout do Estático 3 do doc de redação." at bounding box center [134, 105] width 212 height 6
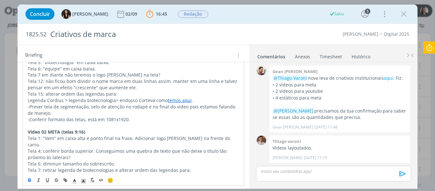
scroll to position [95, 0]
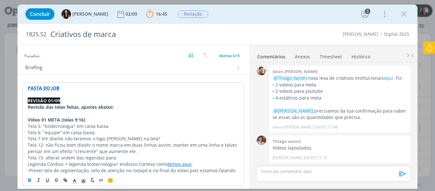
click at [52, 119] on strong "Vídeo 01 META (telas 9:16)" at bounding box center [57, 119] width 58 height 6
click at [75, 179] on polyline "dialog" at bounding box center [74, 180] width 2 height 3
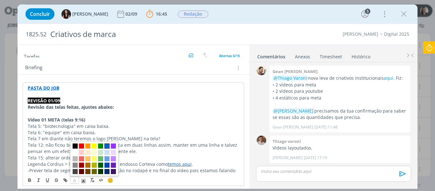
click at [108, 145] on span "dialog" at bounding box center [106, 145] width 5 height 5
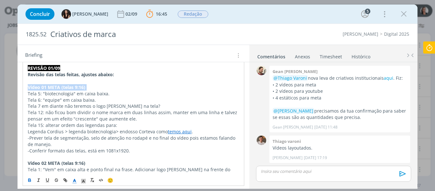
scroll to position [159, 0]
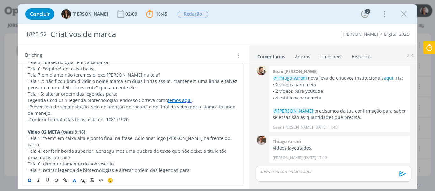
click at [62, 129] on strong "Vídeo 02 META (telas 9:16)" at bounding box center [57, 132] width 58 height 6
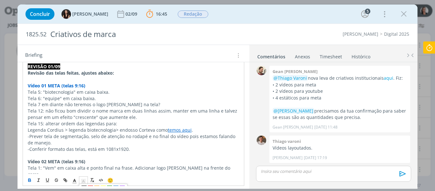
click at [84, 178] on icon "dialog" at bounding box center [83, 181] width 6 height 6
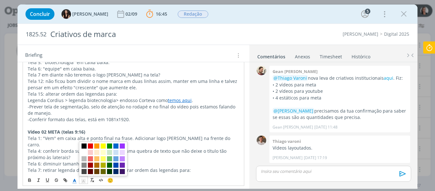
click at [74, 178] on icon "dialog" at bounding box center [75, 181] width 6 height 6
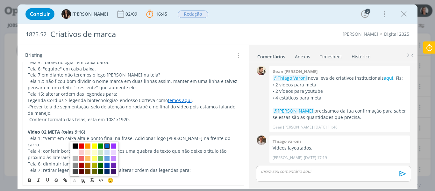
click at [107, 146] on span "dialog" at bounding box center [106, 145] width 5 height 5
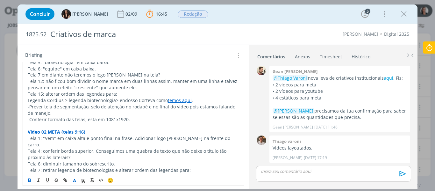
click at [104, 119] on p "-Conferir formato das telas, está em 1081x1920." at bounding box center [134, 119] width 212 height 6
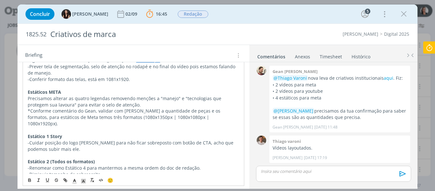
scroll to position [255, 0]
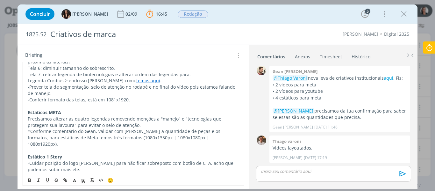
click at [48, 109] on strong "Estáticos META" at bounding box center [44, 112] width 33 height 6
click at [73, 182] on icon "dialog" at bounding box center [75, 181] width 6 height 6
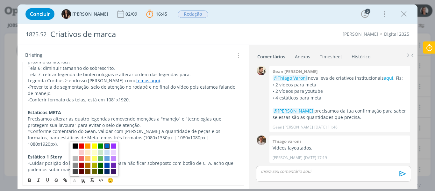
click at [108, 145] on span "dialog" at bounding box center [106, 145] width 5 height 5
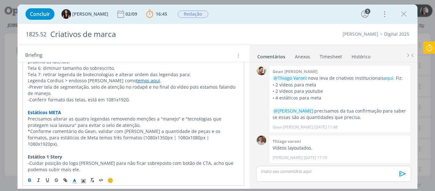
click at [101, 121] on p "Precisamos alterar as quatro legendas removendo menções a "manejo" e "tecnologi…" at bounding box center [134, 121] width 212 height 13
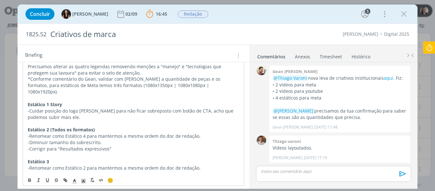
scroll to position [350, 0]
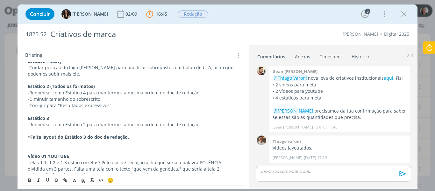
click at [44, 153] on strong "Vídeo 01 YOUTUBE" at bounding box center [48, 156] width 41 height 6
click at [43, 153] on strong "Vídeo 01 YOUTUBE" at bounding box center [48, 156] width 41 height 6
click at [74, 181] on line "dialog" at bounding box center [74, 181] width 2 height 0
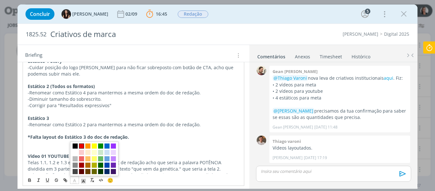
click at [81, 145] on span "dialog" at bounding box center [81, 145] width 5 height 5
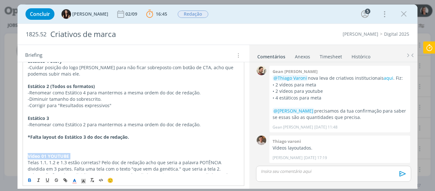
scroll to position [414, 0]
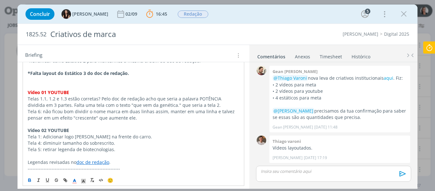
click at [49, 127] on strong "Vídeo 02 YOUTUBE" at bounding box center [48, 130] width 41 height 6
click at [76, 179] on icon "dialog" at bounding box center [75, 181] width 6 height 6
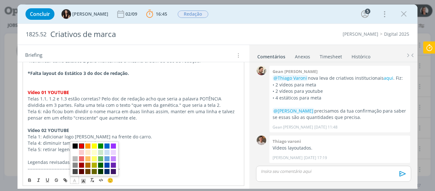
click at [82, 144] on span "dialog" at bounding box center [81, 145] width 5 height 5
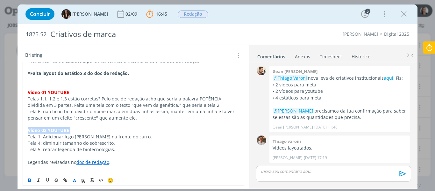
click at [80, 127] on p "Vídeo 02 YOUTUBE" at bounding box center [134, 130] width 212 height 6
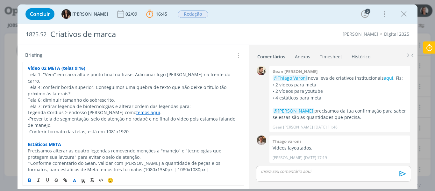
scroll to position [255, 0]
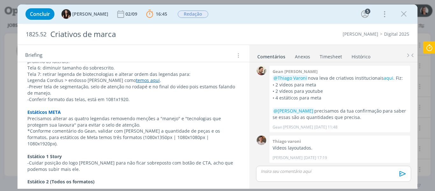
click at [226, 14] on div "Concluir Isabelle Silva 02/09 16:45 Parar Apontar Data * 01/09/2025 Horas * 00:…" at bounding box center [217, 13] width 390 height 15
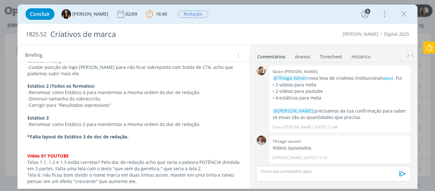
scroll to position [414, 0]
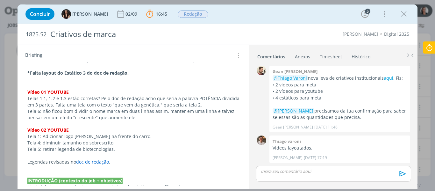
click at [129, 158] on p "Legendas revisadas no doc de redação ." at bounding box center [133, 161] width 212 height 6
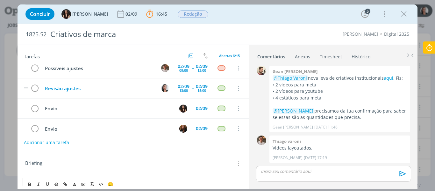
scroll to position [0, 0]
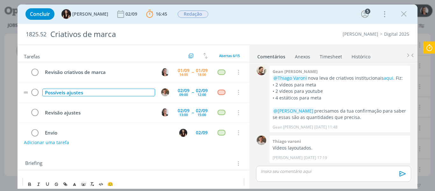
click at [69, 94] on div "Possíveis ajustes" at bounding box center [98, 92] width 113 height 8
click at [87, 92] on div "Possíveis ajustes" at bounding box center [98, 92] width 113 height 8
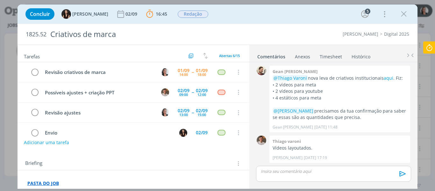
click at [217, 10] on div "Concluir Isabelle Silva 02/09 16:45 Parar Apontar Data * 01/09/2025 Horas * 00:…" at bounding box center [217, 13] width 390 height 15
click at [264, 11] on div "Concluir Isabelle Silva 02/09 16:45 Parar Apontar Data * 01/09/2025 Horas * 00:…" at bounding box center [217, 13] width 390 height 15
click at [251, 6] on div "Concluir Isabelle Silva 02/09 16:45 Parar Apontar Data * 01/09/2025 Horas * 00:…" at bounding box center [217, 13] width 400 height 19
click at [287, 13] on div "Concluir Isabelle Silva 02/09 16:45 Parar Apontar Data * 01/09/2025 Horas * 00:…" at bounding box center [217, 13] width 390 height 15
click at [240, 20] on div "Concluir Isabelle Silva 02/09 16:45 Parar Apontar Data * 01/09/2025 Horas * 00:…" at bounding box center [217, 13] width 390 height 15
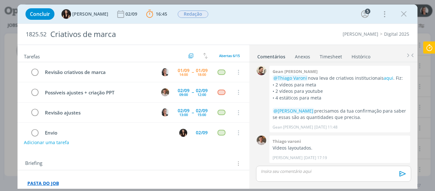
click at [247, 14] on div "Concluir Isabelle Silva 02/09 16:45 Parar Apontar Data * 01/09/2025 Horas * 00:…" at bounding box center [217, 13] width 390 height 15
click at [340, 174] on div "dialog" at bounding box center [333, 173] width 155 height 16
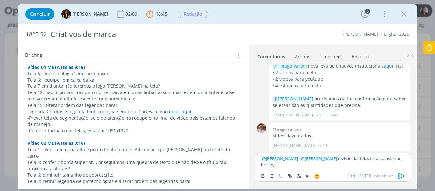
scroll to position [159, 0]
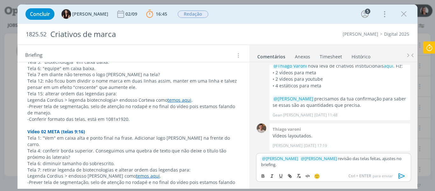
click at [179, 97] on link "temos aqui" at bounding box center [179, 100] width 24 height 6
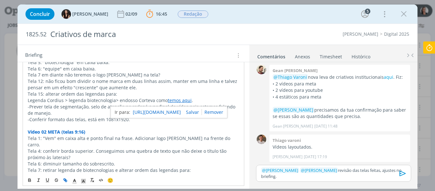
scroll to position [2, 0]
click at [175, 109] on link "https://sobeae.sharepoint.com/sites/SOBEAE/Documentos%20Compartilhados/Forms/Al…" at bounding box center [157, 112] width 48 height 8
click at [125, 74] on p "Tela 7 em diante não teremos o logo Cordius na tela?" at bounding box center [134, 75] width 212 height 6
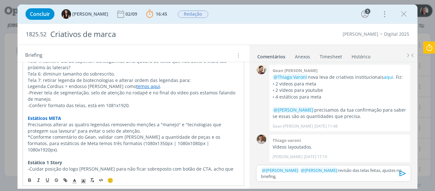
scroll to position [255, 0]
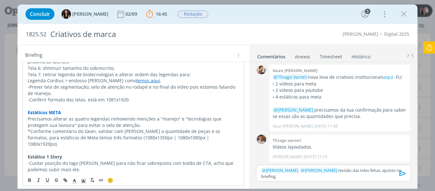
click at [79, 109] on p "Estáticos META" at bounding box center [134, 112] width 212 height 6
click at [131, 116] on p "Precisamos alterar as quatro legendas removendo menções a "manejo" e "tecnologi…" at bounding box center [134, 121] width 212 height 13
drag, startPoint x: 128, startPoint y: 117, endPoint x: 171, endPoint y: 119, distance: 43.6
click at [171, 119] on p "Precisamos alterar as quatro legendas removendo menções a "manejo" e "tecnologi…" at bounding box center [134, 121] width 212 height 13
click at [75, 182] on icon "dialog" at bounding box center [75, 181] width 6 height 6
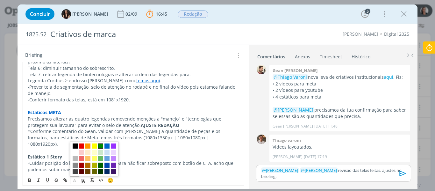
click at [101, 146] on span "dialog" at bounding box center [100, 145] width 5 height 5
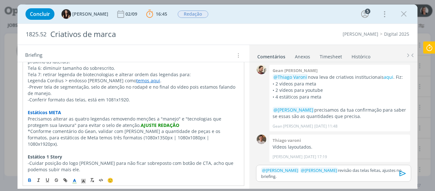
click at [102, 118] on p "Precisamos alterar as quatro legendas removendo menções a "manejo" e "tecnologi…" at bounding box center [134, 121] width 212 height 13
click at [130, 134] on p "*Conforme comentário do Gean, validar com Carlos a quantidade de peças e os for…" at bounding box center [134, 137] width 212 height 19
click at [155, 128] on p "*Conforme comentário do Gean, validar com Carlos a quantidade de peças e os for…" at bounding box center [134, 137] width 212 height 19
click at [28, 128] on p "*Conforme comentário do Gean, validar com Carlos a quantidade de peças e os for…" at bounding box center [134, 137] width 212 height 19
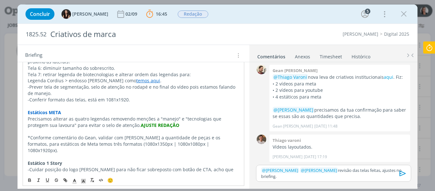
click at [52, 128] on p "dialog" at bounding box center [134, 131] width 212 height 6
click at [185, 134] on p "*Conforme comentário do Gean, validar com Carlos a quantidade de peças e os for…" at bounding box center [134, 143] width 212 height 19
click at [208, 134] on p "*Conforme comentário do Gean, validar com Carlos a quantidade de peças e os for…" at bounding box center [134, 143] width 212 height 19
click at [206, 140] on p "*Conforme comentário do Gean, validar com Carlos a quantidade de peças e os for…" at bounding box center [134, 143] width 212 height 19
click at [290, 178] on p "﻿ @ Isabelle Silva ﻿ ﻿ @ Thiago Varoni ﻿ revisão das telas feitas, ajustes no b…" at bounding box center [333, 173] width 144 height 12
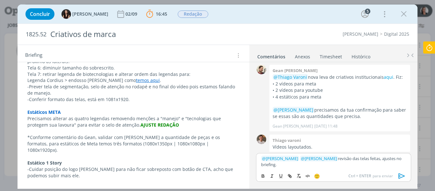
scroll to position [13, 0]
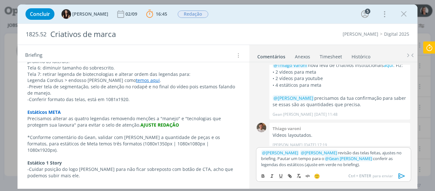
click at [373, 166] on p "﻿ @ Isabelle Silva ﻿ ﻿ @ Thiago Varoni ﻿ revisão das telas feitas, ajustes no b…" at bounding box center [333, 158] width 144 height 17
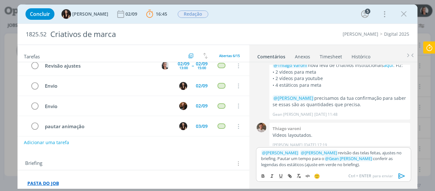
scroll to position [52, 0]
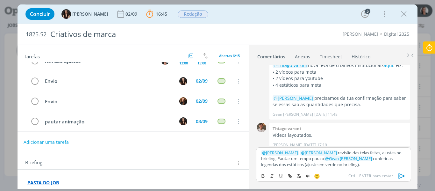
click at [60, 137] on button "Adicionar uma tarefa" at bounding box center [46, 141] width 45 height 11
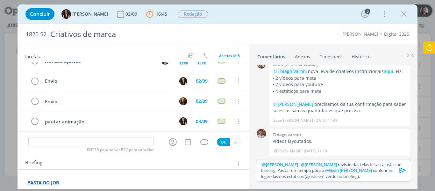
scroll to position [7, 0]
click at [172, 142] on icon "dialog" at bounding box center [173, 142] width 10 height 10
type input "Pautar ajuste redação"
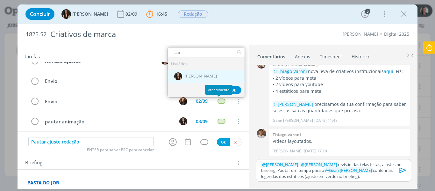
type input "isab"
click at [205, 74] on span "[PERSON_NAME]" at bounding box center [201, 75] width 32 height 5
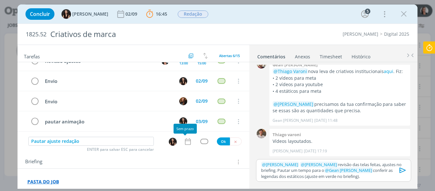
click at [185, 143] on icon "dialog" at bounding box center [188, 141] width 8 height 8
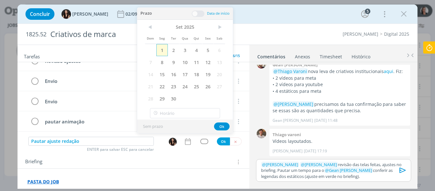
click at [163, 54] on span "1" at bounding box center [161, 50] width 11 height 12
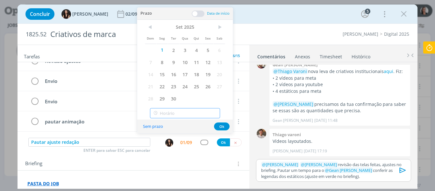
type input "16:00"
click at [177, 115] on input "16:00" at bounding box center [185, 113] width 70 height 10
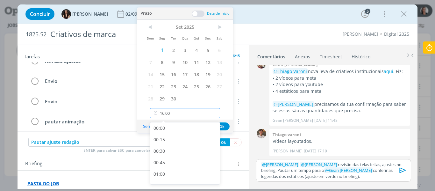
scroll to position [685, 0]
click at [163, 174] on div "16:00" at bounding box center [185, 176] width 71 height 11
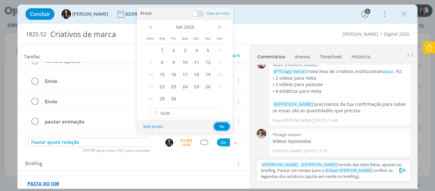
drag, startPoint x: 220, startPoint y: 127, endPoint x: 195, endPoint y: 148, distance: 33.0
click at [220, 128] on button "Ok" at bounding box center [222, 126] width 16 height 8
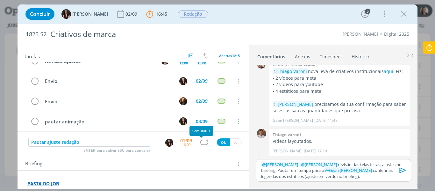
click at [202, 143] on div "dialog" at bounding box center [204, 141] width 8 height 5
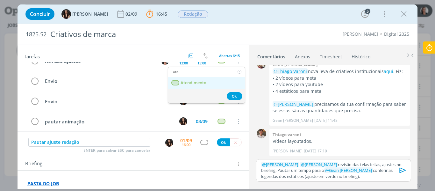
type input "ate"
click at [195, 83] on span "Atendimento" at bounding box center [193, 82] width 26 height 5
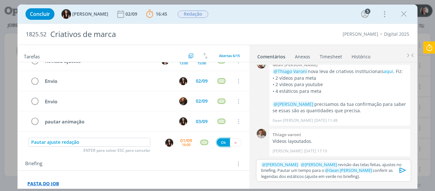
click at [219, 143] on button "Ok" at bounding box center [223, 142] width 13 height 8
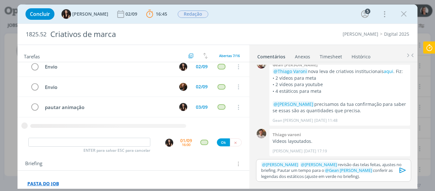
click at [381, 174] on p "﻿ @ Isabelle Silva ﻿ ﻿ @ Thiago Varoni ﻿ revisão das telas feitas, ajustes no b…" at bounding box center [333, 169] width 144 height 17
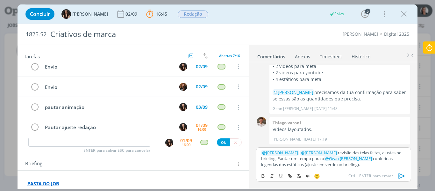
click at [391, 159] on p "﻿ @ Isabelle Silva ﻿ ﻿ @ Thiago Varoni ﻿ revisão das telas feitas, ajustes no b…" at bounding box center [333, 158] width 144 height 17
click at [391, 158] on p "﻿ @ Isabelle Silva ﻿ ﻿ @ Thiago Varoni ﻿ revisão das telas feitas, ajustes no b…" at bounding box center [333, 158] width 144 height 17
click at [391, 159] on p "﻿ @ Isabelle Silva ﻿ ﻿ @ Thiago Varoni ﻿ revisão das telas feitas, ajustes no b…" at bounding box center [333, 158] width 144 height 17
click at [377, 166] on p "﻿ @ Isabelle Silva ﻿ ﻿ @ Thiago Varoni ﻿ revisão das telas feitas, ajustes no b…" at bounding box center [333, 158] width 144 height 17
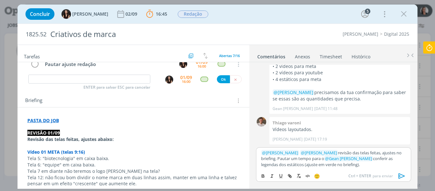
scroll to position [64, 0]
click at [350, 164] on p "﻿ @ Isabelle Silva ﻿ ﻿ @ Thiago Varoni ﻿ revisão das telas feitas, ajustes no b…" at bounding box center [333, 158] width 144 height 17
click at [342, 163] on p "﻿ @ Isabelle Silva ﻿ ﻿ @ Thiago Varoni ﻿ revisão das telas feitas, ajustes no b…" at bounding box center [333, 158] width 144 height 17
click at [345, 164] on p "﻿ @ Isabelle Silva ﻿ ﻿ @ Thiago Varoni ﻿ revisão das telas feitas, ajustes no b…" at bounding box center [333, 158] width 144 height 17
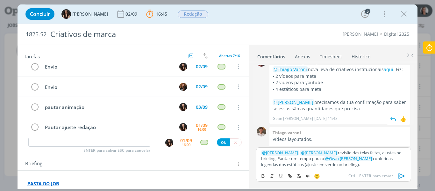
scroll to position [0, 0]
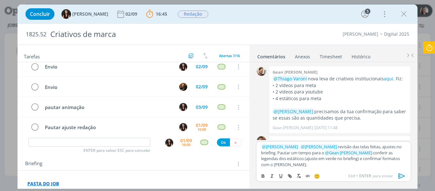
click at [403, 175] on icon "dialog" at bounding box center [402, 176] width 10 height 10
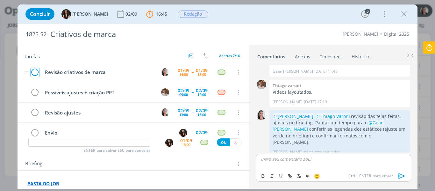
click at [35, 71] on icon "dialog" at bounding box center [35, 72] width 9 height 10
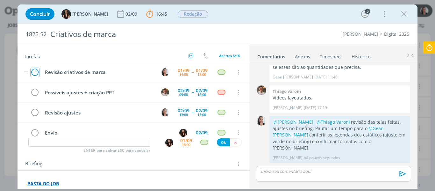
scroll to position [44, 0]
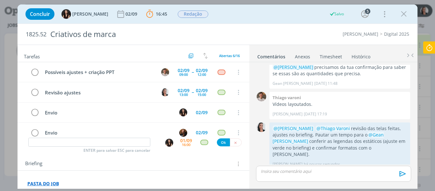
click at [429, 49] on icon at bounding box center [428, 47] width 11 height 12
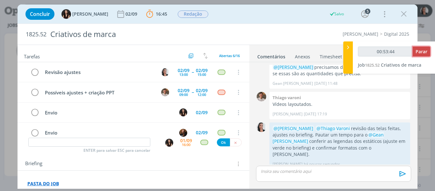
click at [424, 51] on span "Parar" at bounding box center [421, 51] width 12 height 6
click at [420, 53] on span "Parar" at bounding box center [421, 51] width 12 height 6
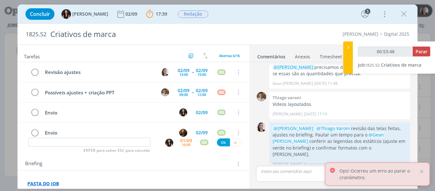
type input "00:54:00"
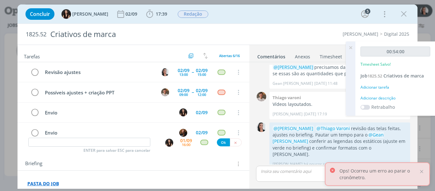
click at [387, 95] on div "Adicionar descrição" at bounding box center [395, 98] width 70 height 6
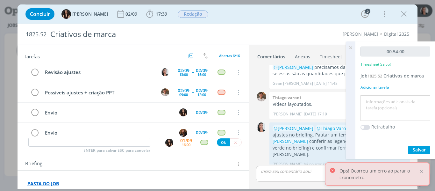
click at [391, 107] on textarea at bounding box center [395, 108] width 66 height 23
click at [404, 114] on textarea "revisão layout telas + legendas" at bounding box center [395, 108] width 66 height 23
type textarea "revisão layout telas + legendas"
click at [410, 147] on button "Salvar" at bounding box center [419, 150] width 22 height 8
click at [352, 46] on icon at bounding box center [350, 47] width 11 height 12
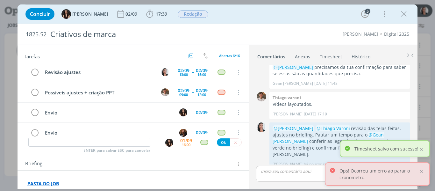
click at [328, 56] on link "Timesheet" at bounding box center [330, 55] width 23 height 9
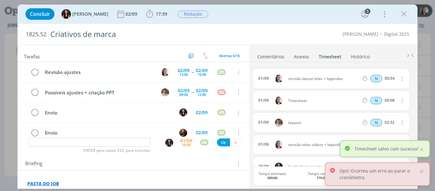
scroll to position [32, 0]
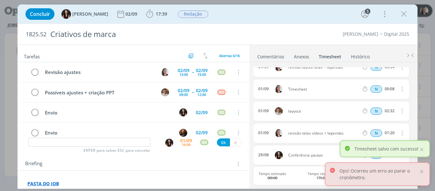
click at [400, 88] on icon "dialog" at bounding box center [401, 89] width 7 height 8
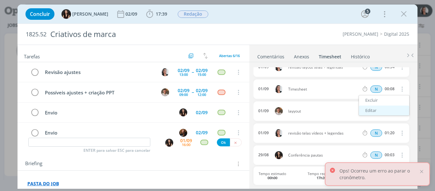
click at [377, 110] on link "Editar" at bounding box center [384, 110] width 50 height 10
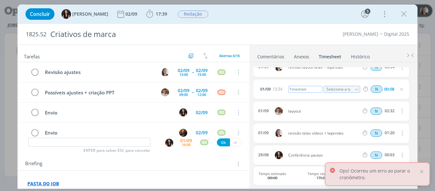
click at [294, 89] on div "Timesheet" at bounding box center [305, 89] width 34 height 7
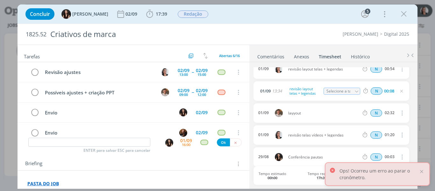
click at [265, 53] on link "Comentários" at bounding box center [271, 55] width 28 height 9
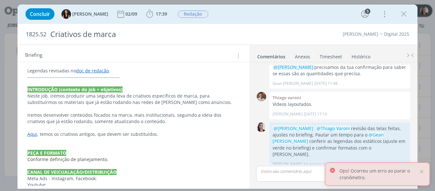
scroll to position [541, 0]
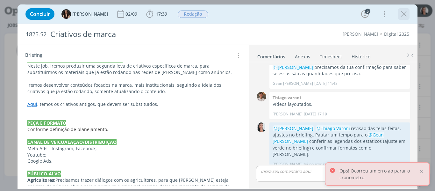
click at [405, 16] on icon "dialog" at bounding box center [404, 14] width 10 height 10
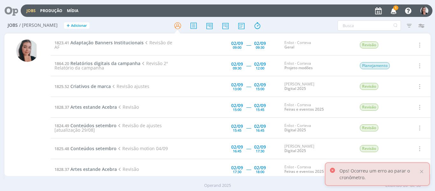
click at [396, 13] on icon "button" at bounding box center [393, 10] width 11 height 11
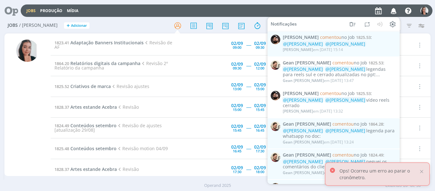
click at [396, 12] on icon "button" at bounding box center [393, 10] width 11 height 11
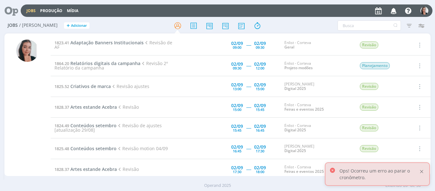
click at [420, 170] on div at bounding box center [421, 171] width 6 height 6
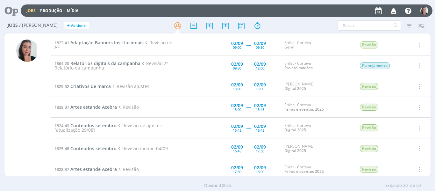
click at [286, 21] on div at bounding box center [217, 25] width 142 height 11
click at [309, 26] on div "Filtros Filtrar [GEOGRAPHIC_DATA] Tipo Jobs e Tarefas Data Personalizado a Situ…" at bounding box center [359, 25] width 136 height 10
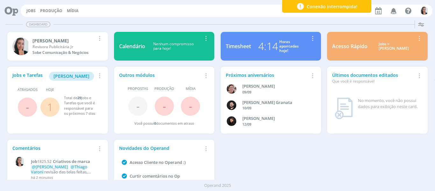
scroll to position [35, 0]
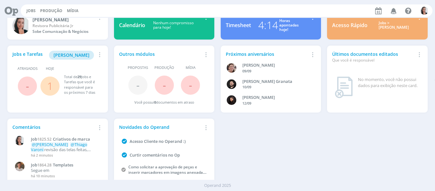
scroll to position [35, 0]
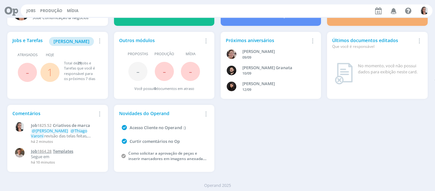
click at [68, 151] on span "Templates" at bounding box center [63, 151] width 20 height 6
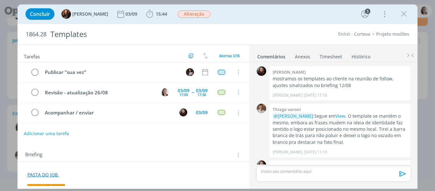
scroll to position [890, 0]
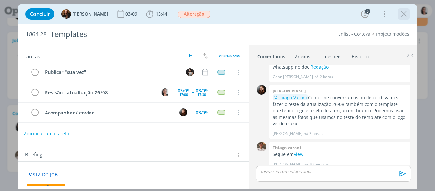
click at [404, 16] on icon "dialog" at bounding box center [404, 14] width 10 height 10
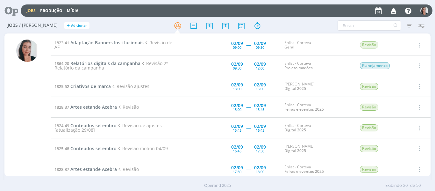
click at [298, 24] on div "Filtros Filtrar [GEOGRAPHIC_DATA] Tipo Jobs e Tarefas Data Personalizado a Situ…" at bounding box center [359, 25] width 136 height 10
click at [303, 25] on div "Filtros Filtrar [GEOGRAPHIC_DATA] Tipo Jobs e Tarefas Data Personalizado a Situ…" at bounding box center [359, 25] width 136 height 10
